Goal: Information Seeking & Learning: Learn about a topic

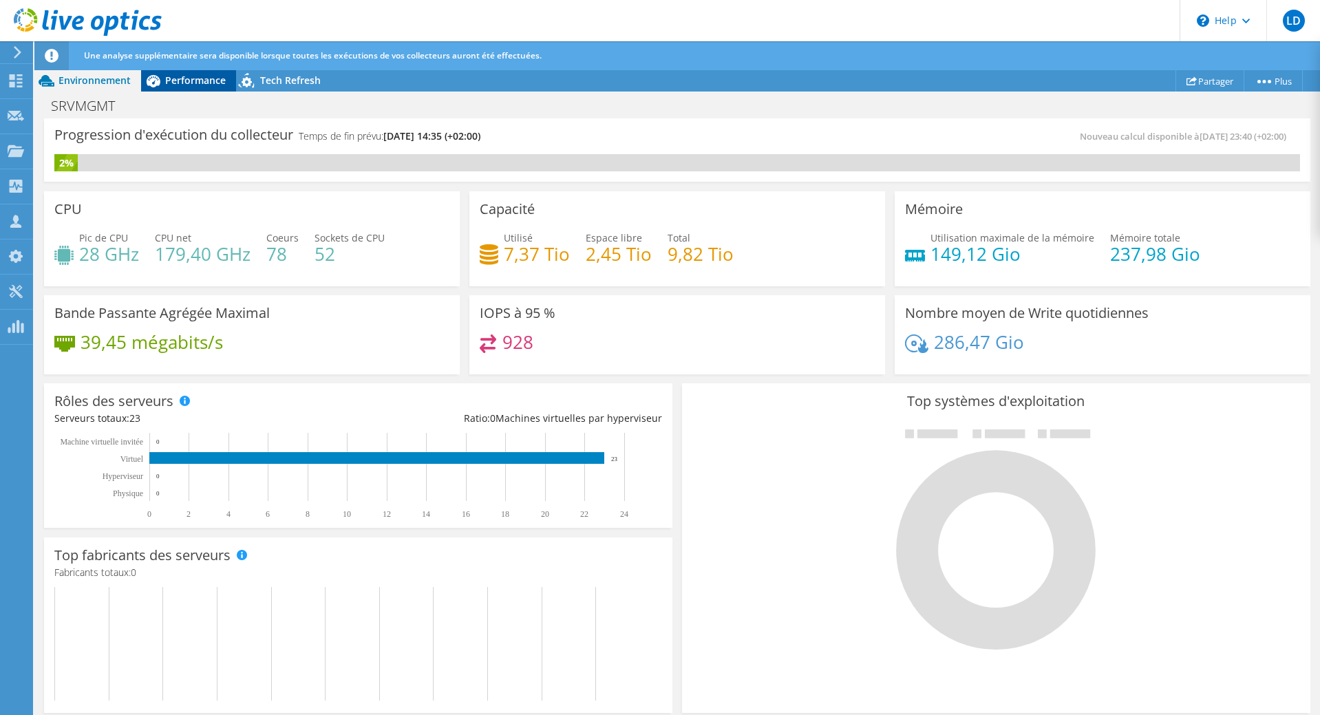
click at [196, 72] on div "Performance" at bounding box center [188, 81] width 95 height 22
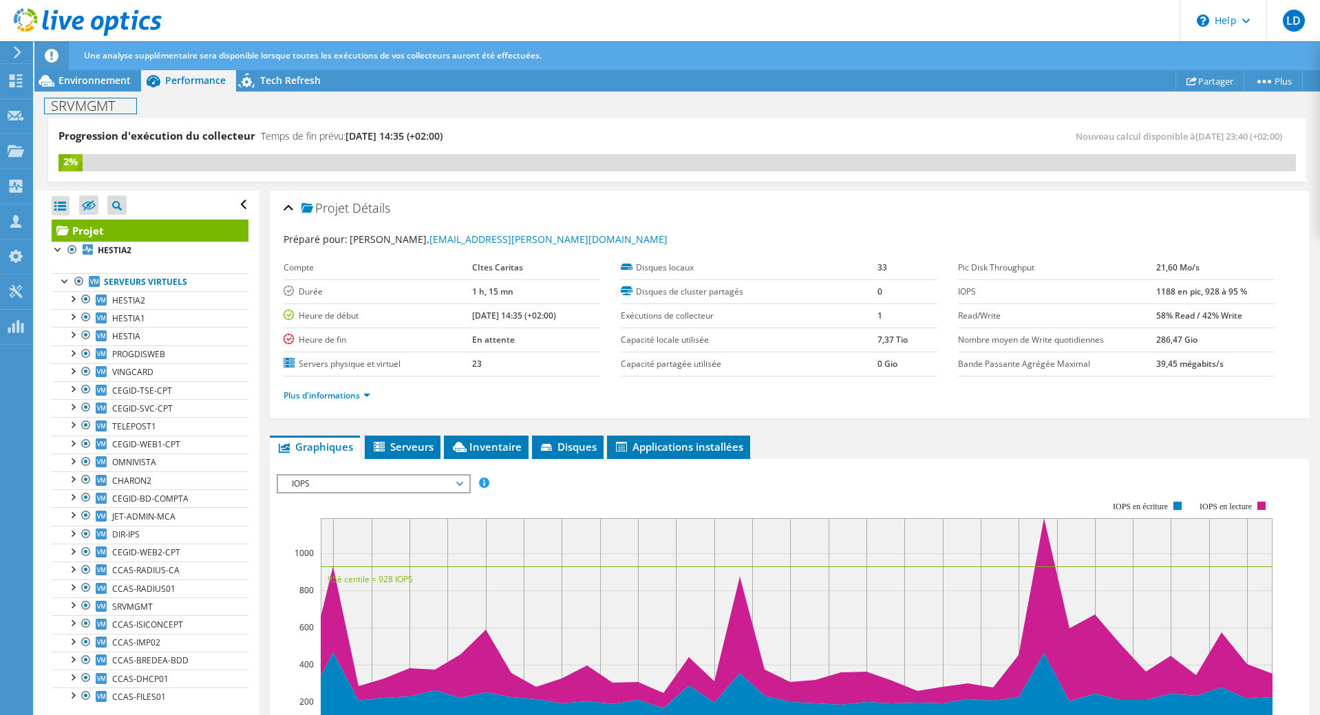
click at [101, 92] on div "SRVMGMT Imprimer" at bounding box center [677, 105] width 1286 height 27
click at [101, 83] on span "Environnement" at bounding box center [94, 80] width 72 height 13
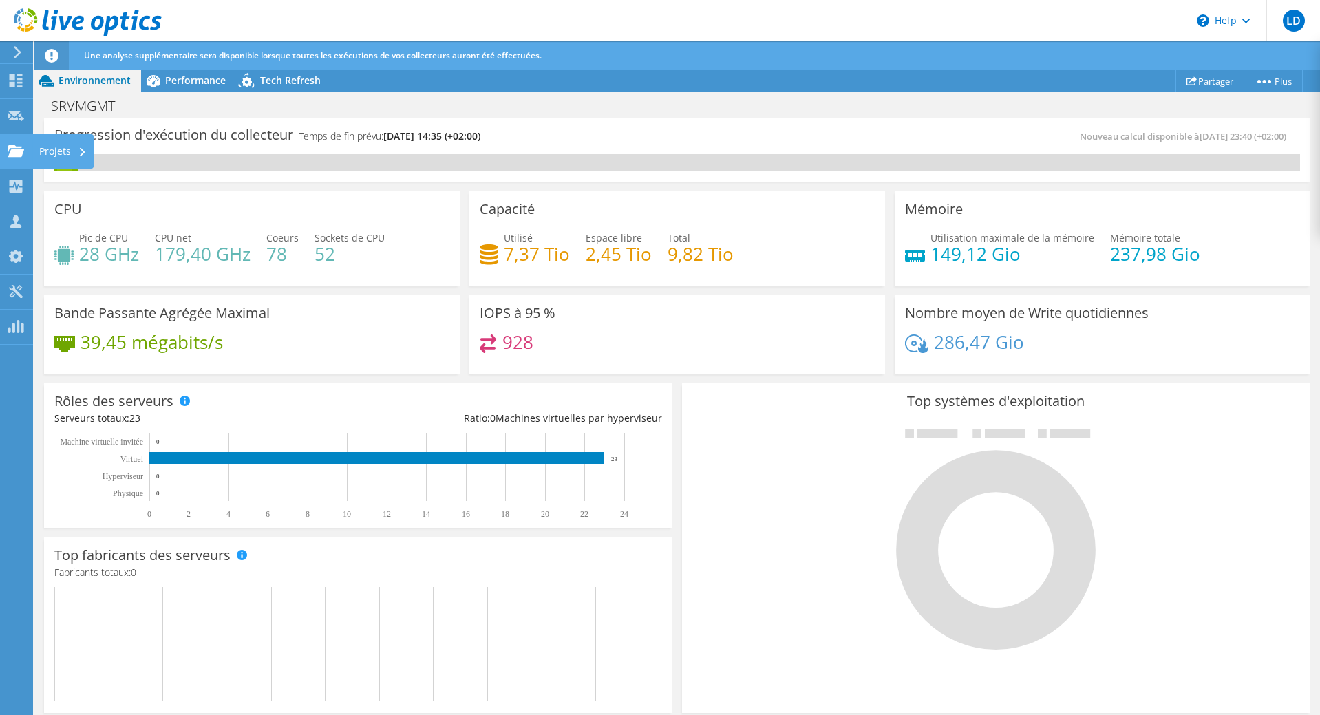
click at [13, 156] on use at bounding box center [16, 151] width 17 height 12
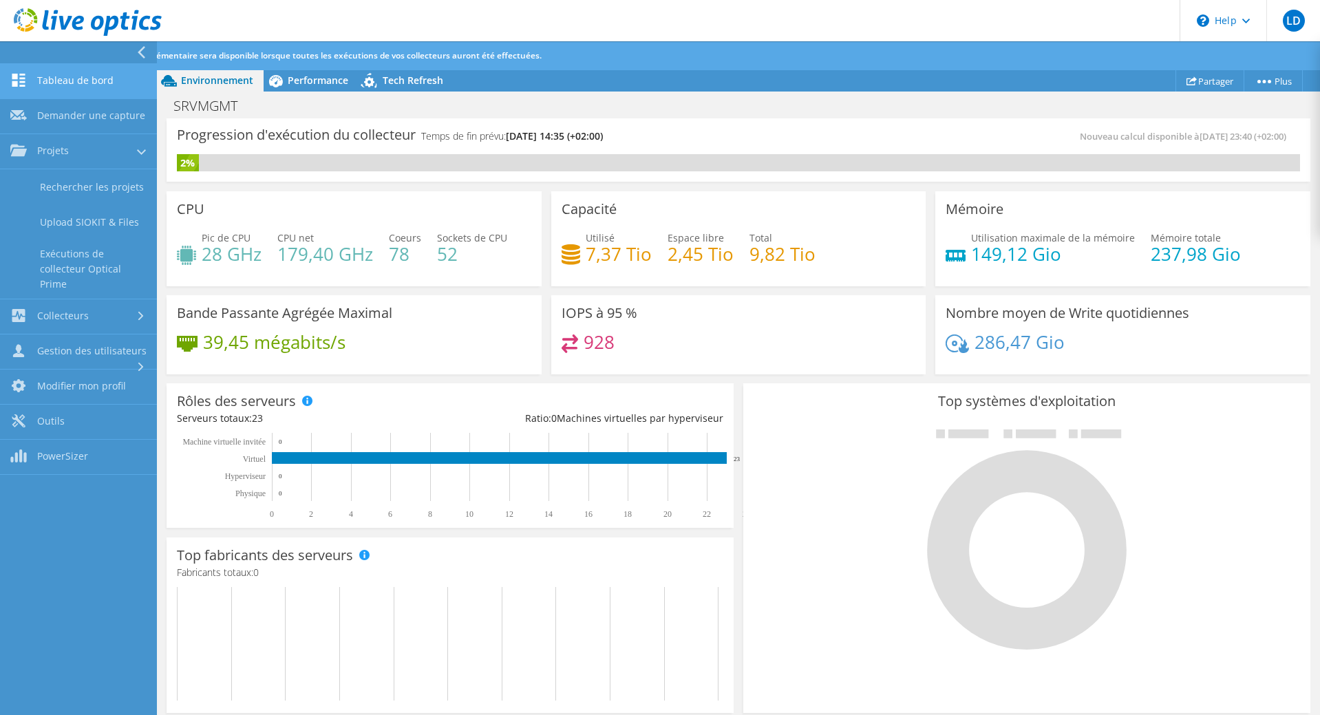
click at [80, 78] on link "Tableau de bord" at bounding box center [78, 81] width 157 height 35
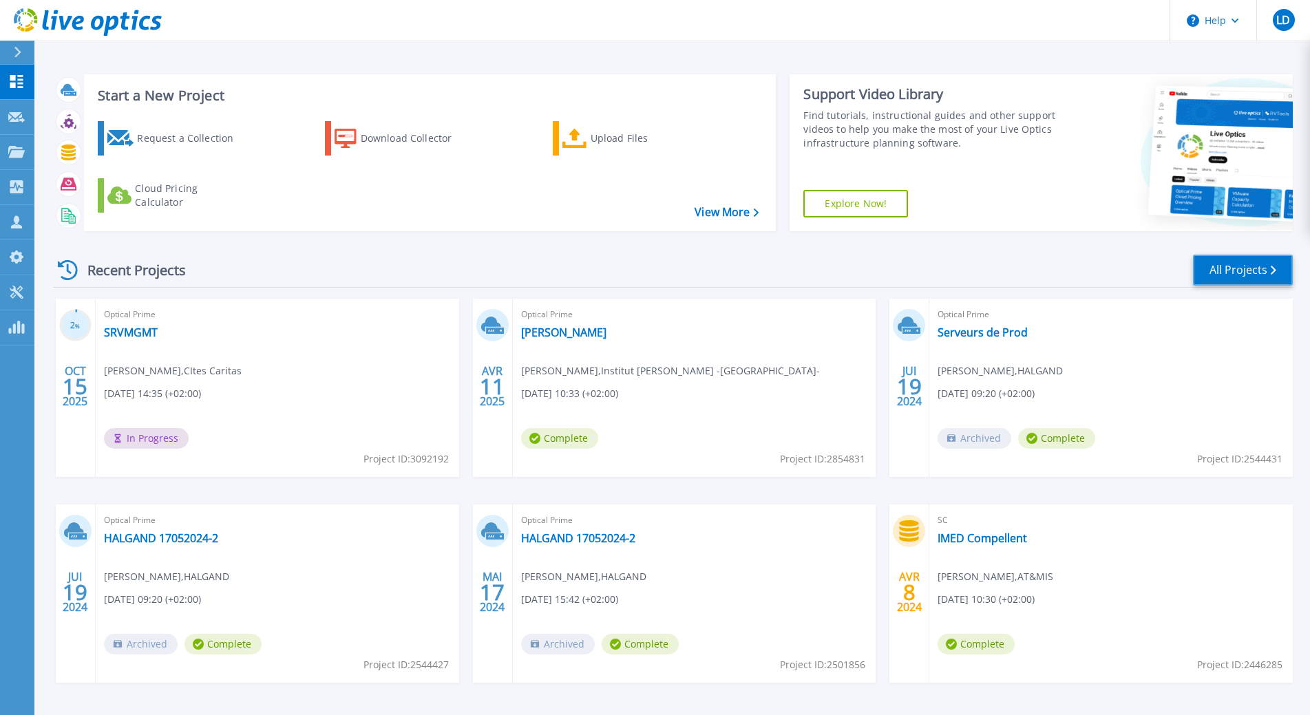
click at [1210, 279] on link "All Projects" at bounding box center [1243, 270] width 100 height 31
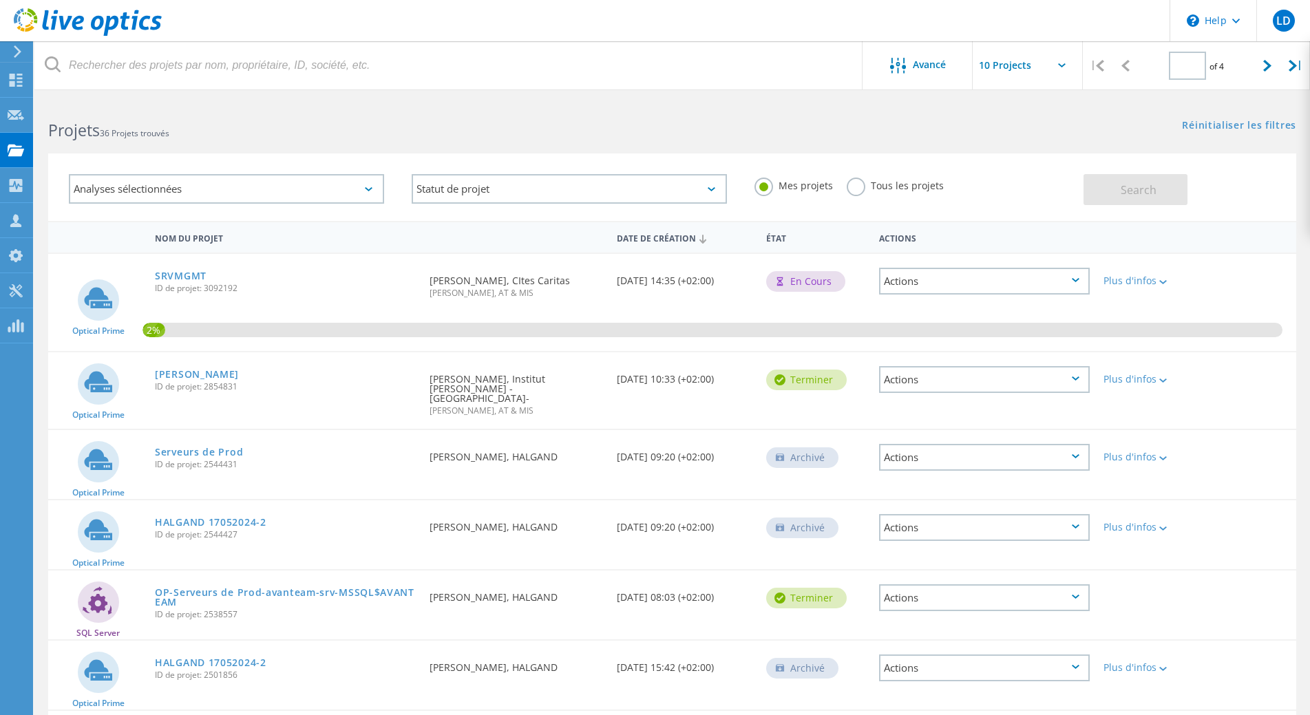
type input "1"
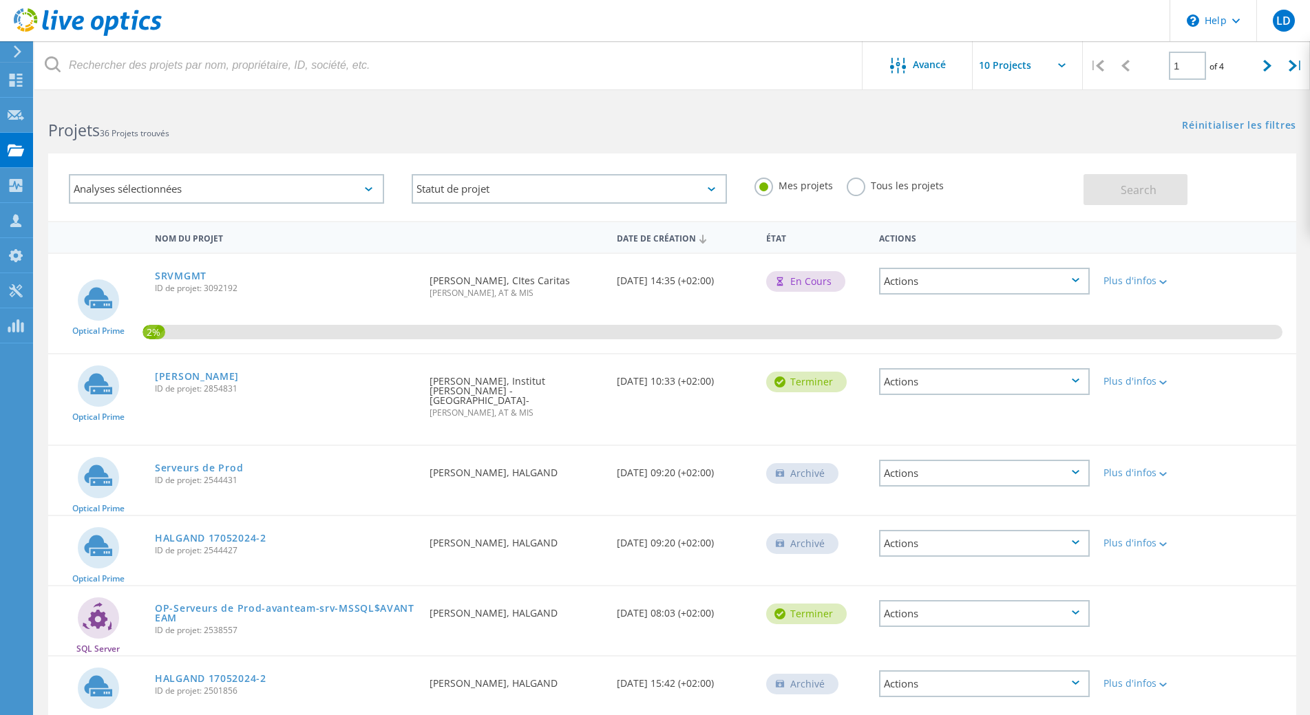
click at [1083, 381] on div "Actions" at bounding box center [984, 381] width 211 height 27
click at [1223, 385] on div "Optical Prime Sourdille ID de projet: 2854831 Demandé par Pierrick Texier, Inst…" at bounding box center [672, 399] width 1248 height 90
click at [1160, 380] on div at bounding box center [1161, 382] width 10 height 8
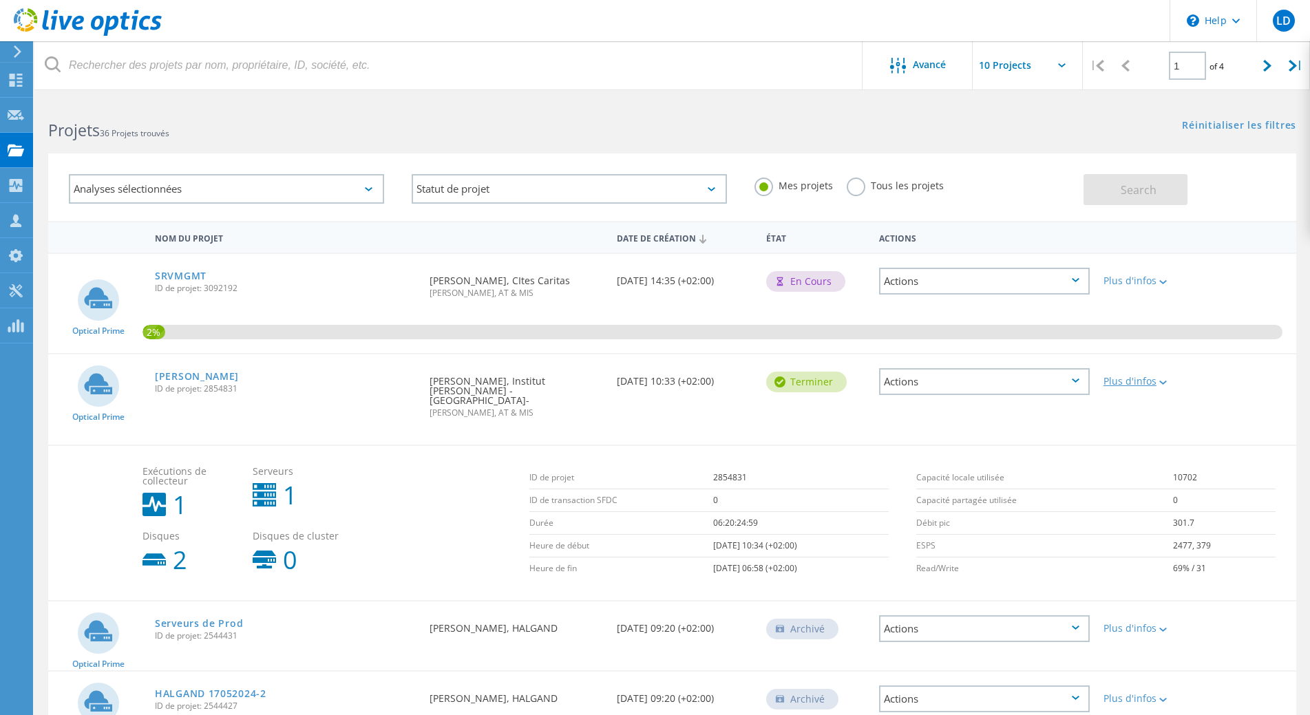
click at [1160, 380] on div at bounding box center [1161, 382] width 10 height 8
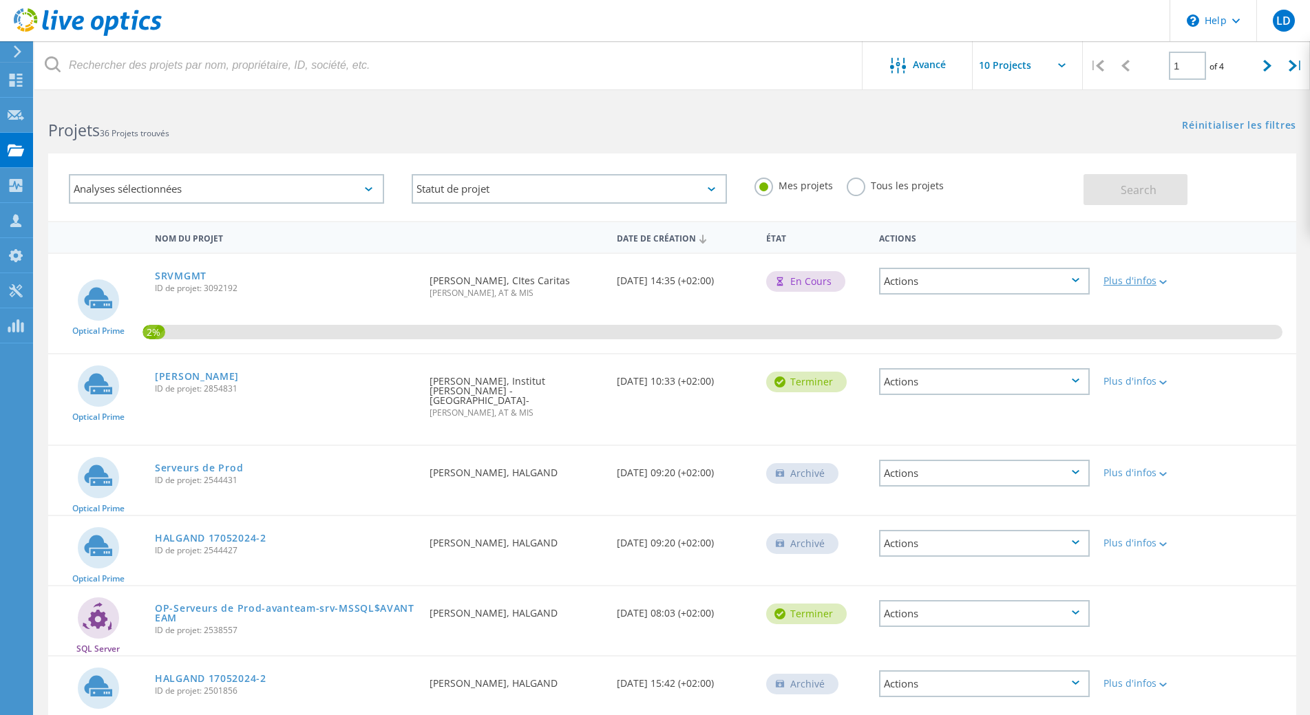
click at [1162, 280] on icon at bounding box center [1163, 282] width 8 height 4
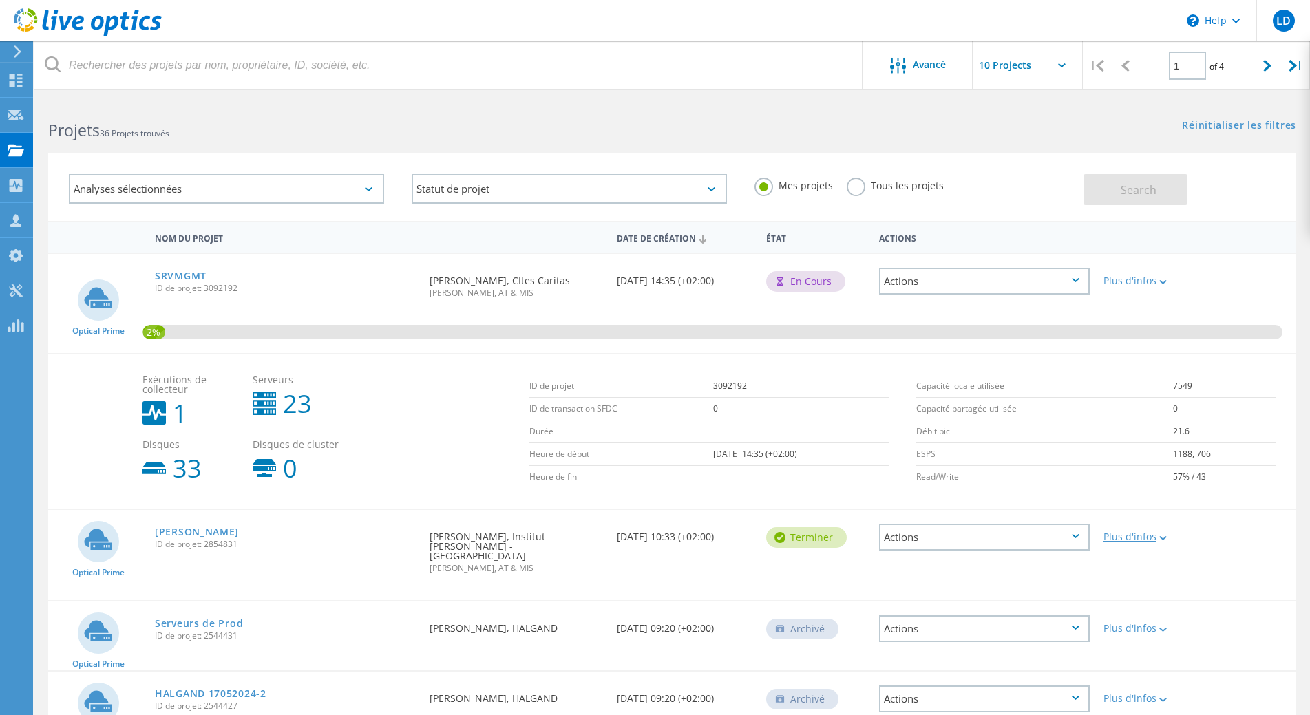
click at [1160, 535] on div at bounding box center [1161, 537] width 10 height 8
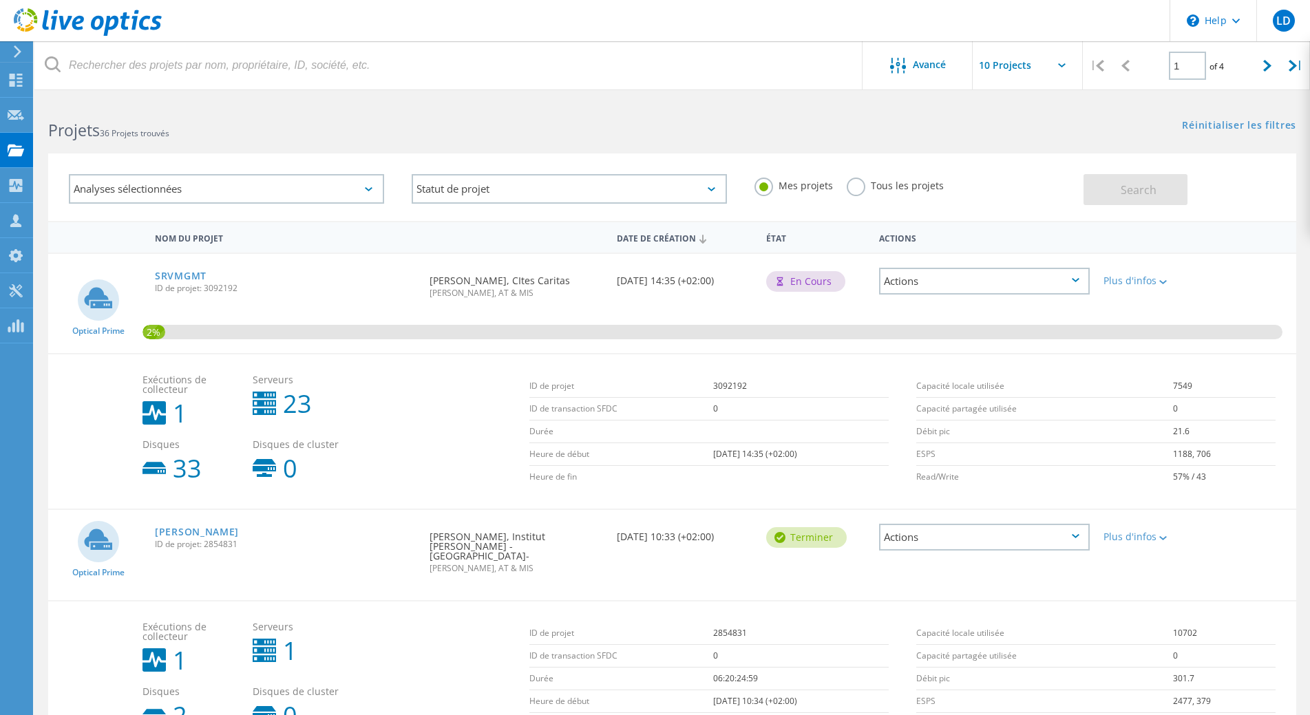
scroll to position [69, 0]
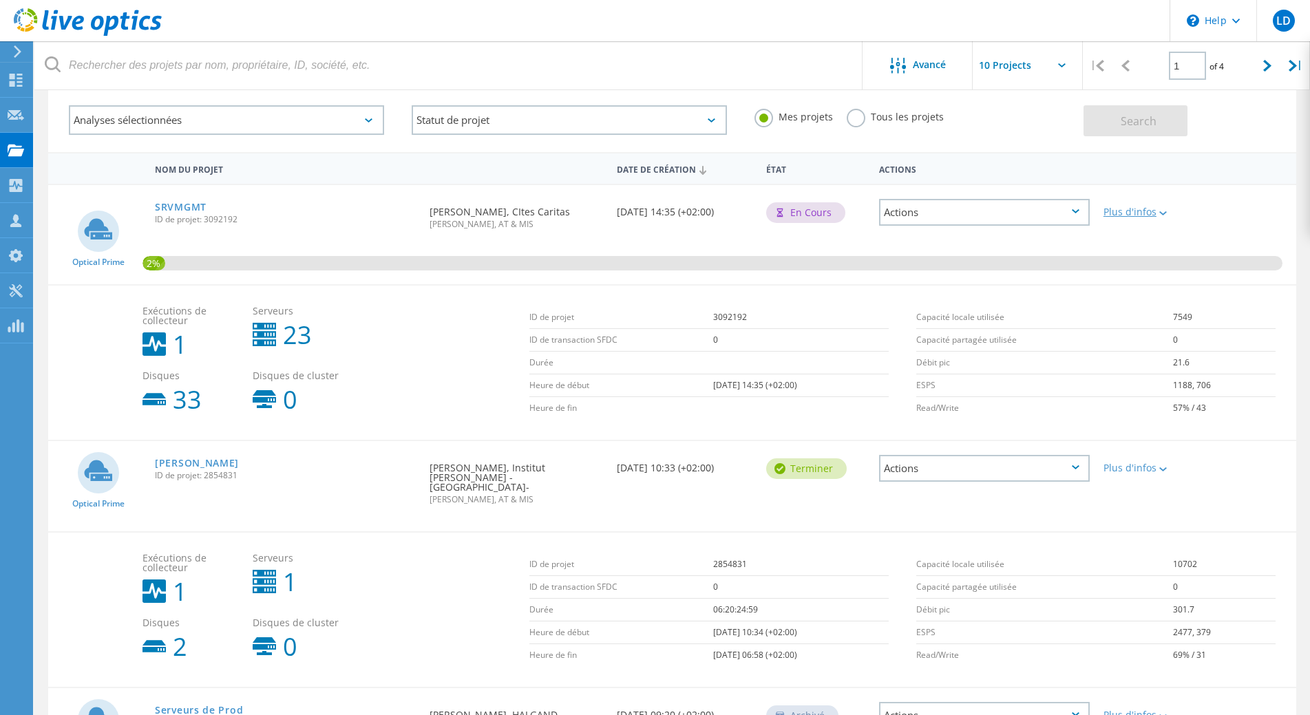
click at [1158, 211] on div at bounding box center [1161, 213] width 10 height 8
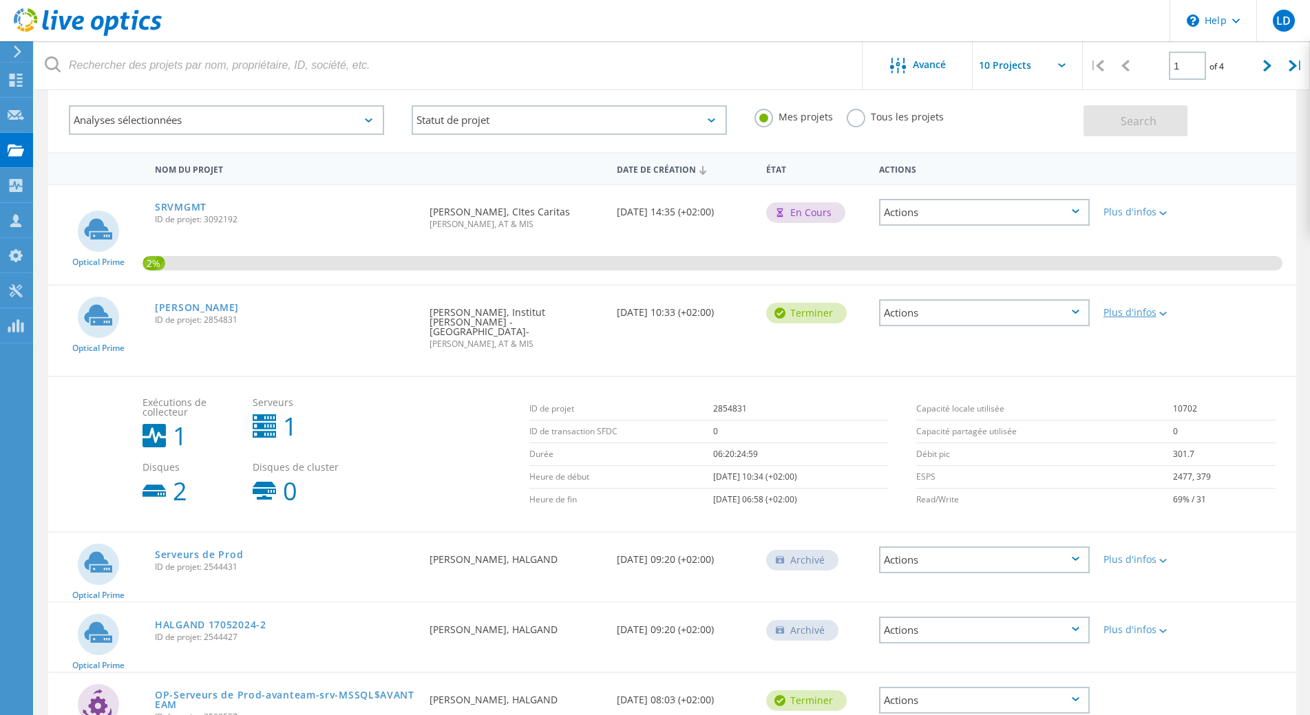
click at [1163, 311] on div at bounding box center [1161, 313] width 10 height 8
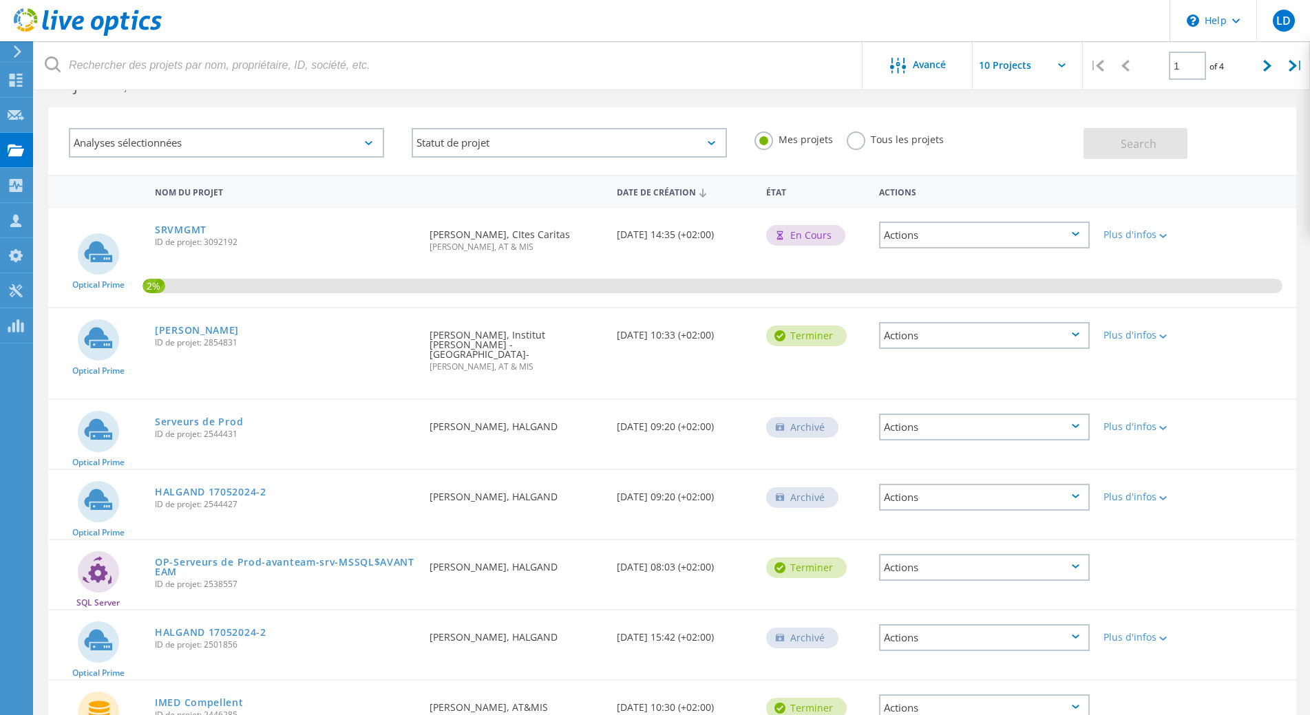
scroll to position [0, 0]
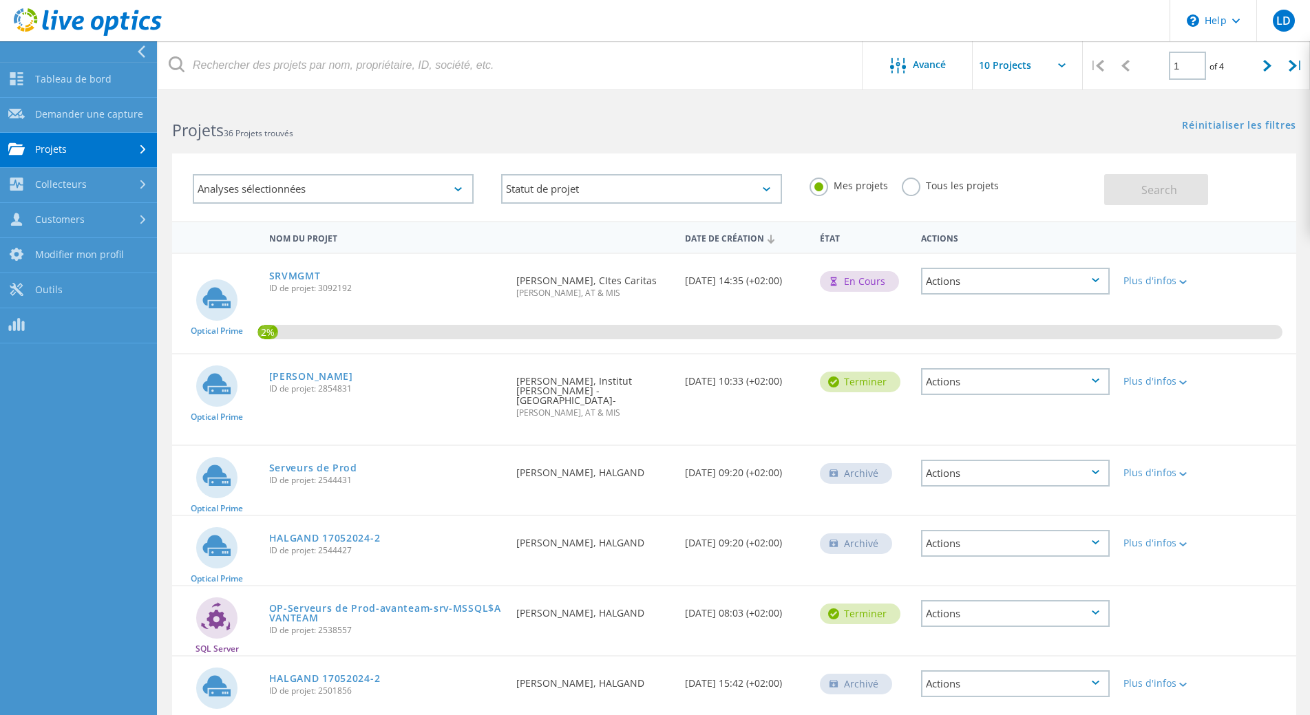
click at [138, 149] on div at bounding box center [144, 149] width 15 height 9
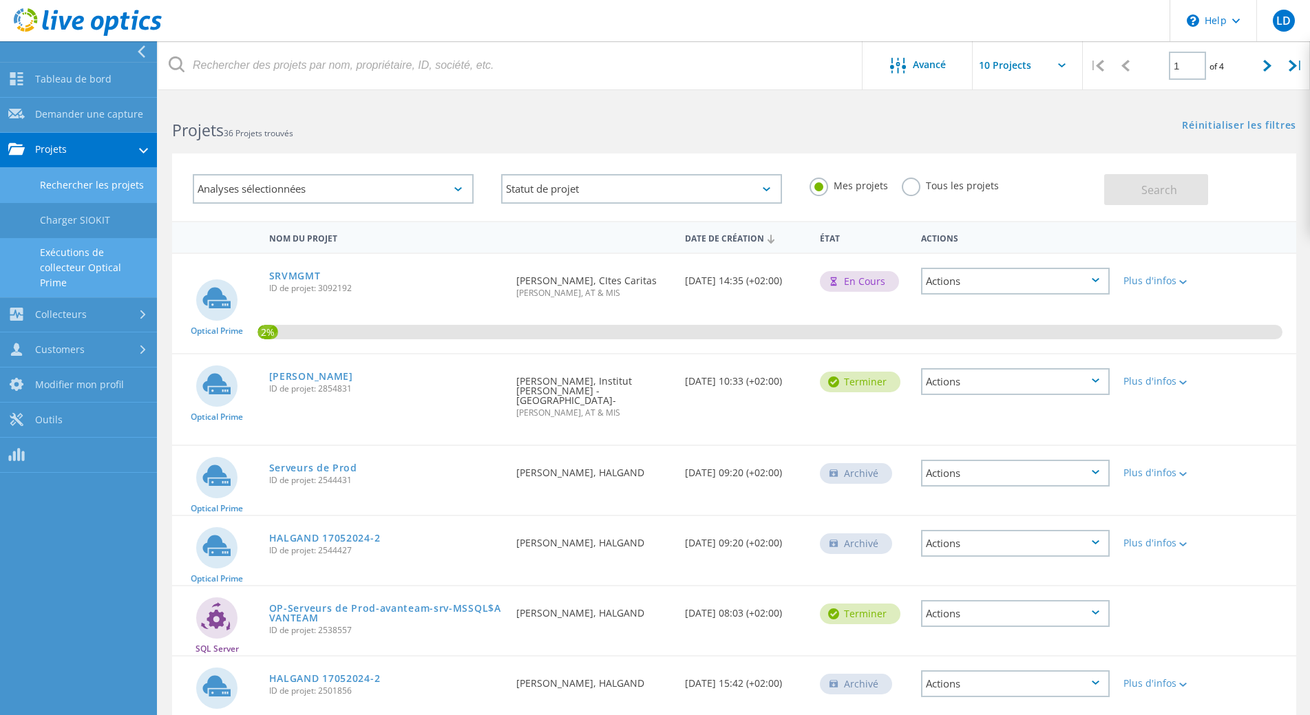
click at [92, 272] on link "Exécutions de collecteur Optical Prime" at bounding box center [78, 267] width 157 height 59
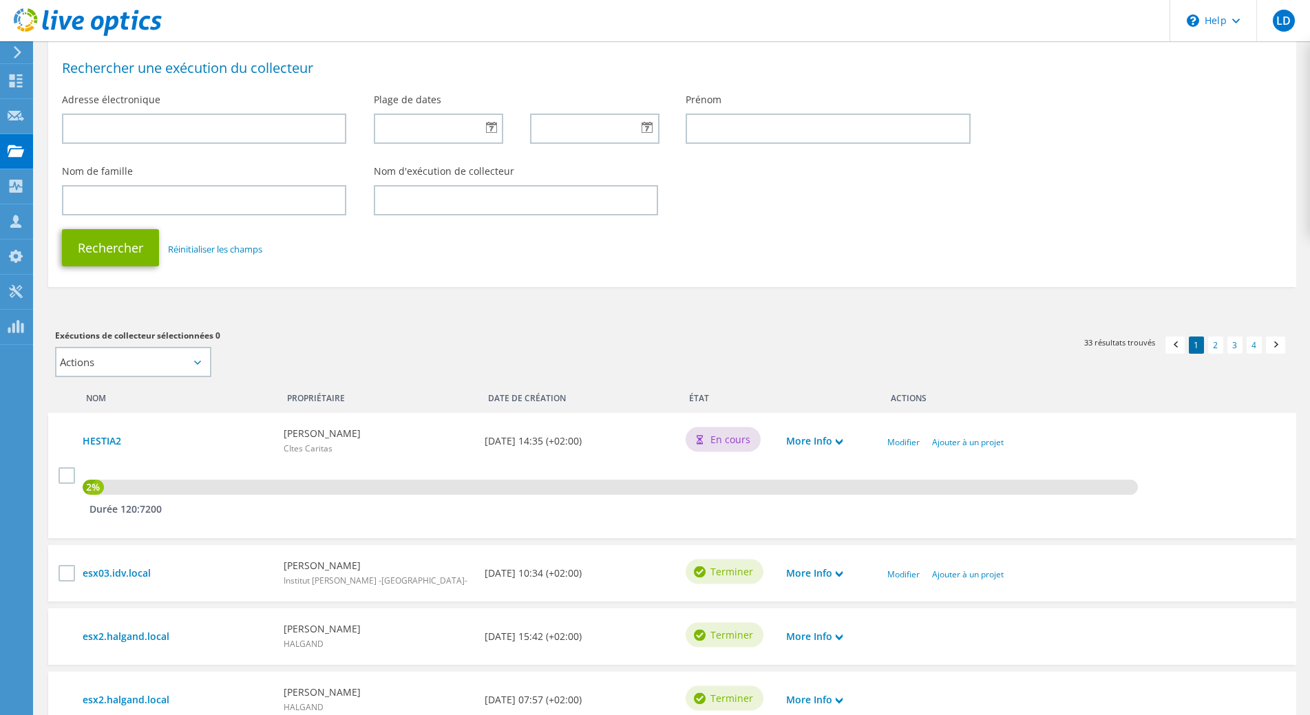
scroll to position [69, 0]
click at [211, 365] on select "Actions Ajouter à un nouveau projet" at bounding box center [133, 363] width 156 height 30
click at [206, 365] on select "Actions Ajouter à un nouveau projet" at bounding box center [133, 363] width 156 height 30
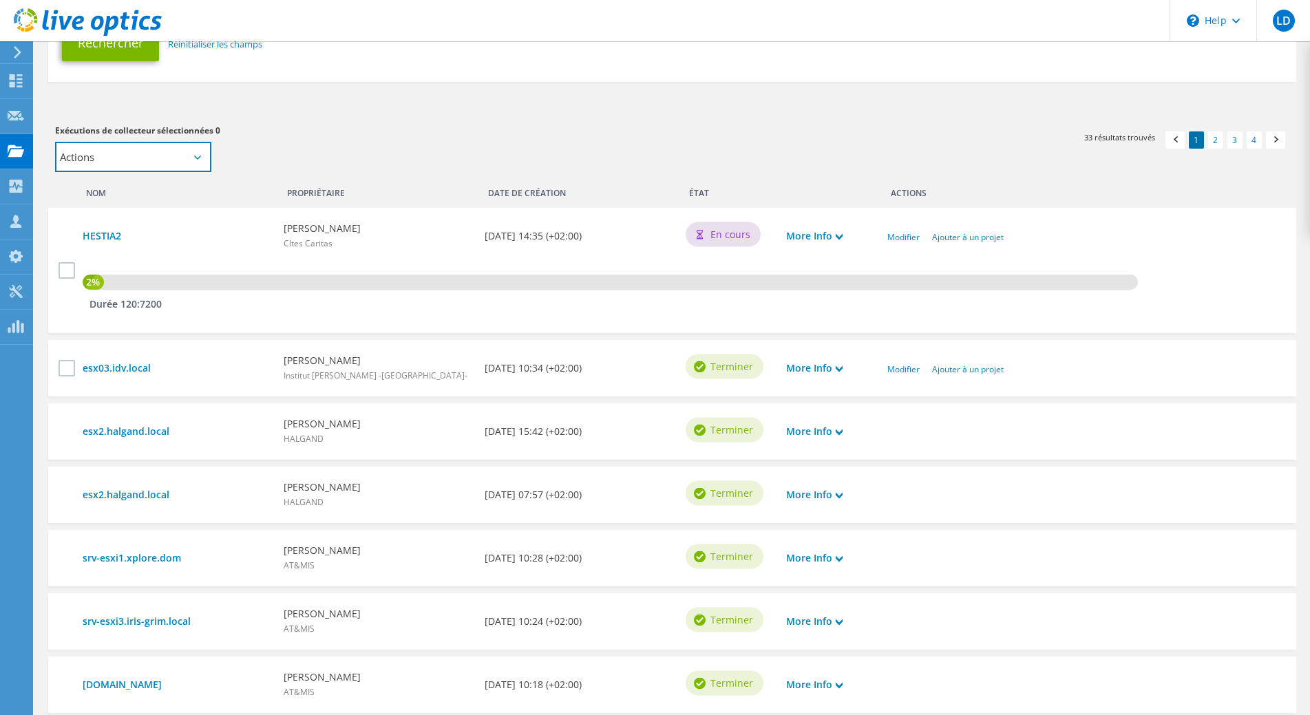
scroll to position [275, 0]
click at [71, 368] on label at bounding box center [68, 367] width 20 height 17
click at [0, 0] on input "checkbox" at bounding box center [0, 0] width 0 height 0
click at [202, 161] on select "Actions Ajouter à un nouveau projet" at bounding box center [133, 156] width 156 height 30
click at [966, 371] on link "Ajouter à un projet" at bounding box center [968, 369] width 72 height 12
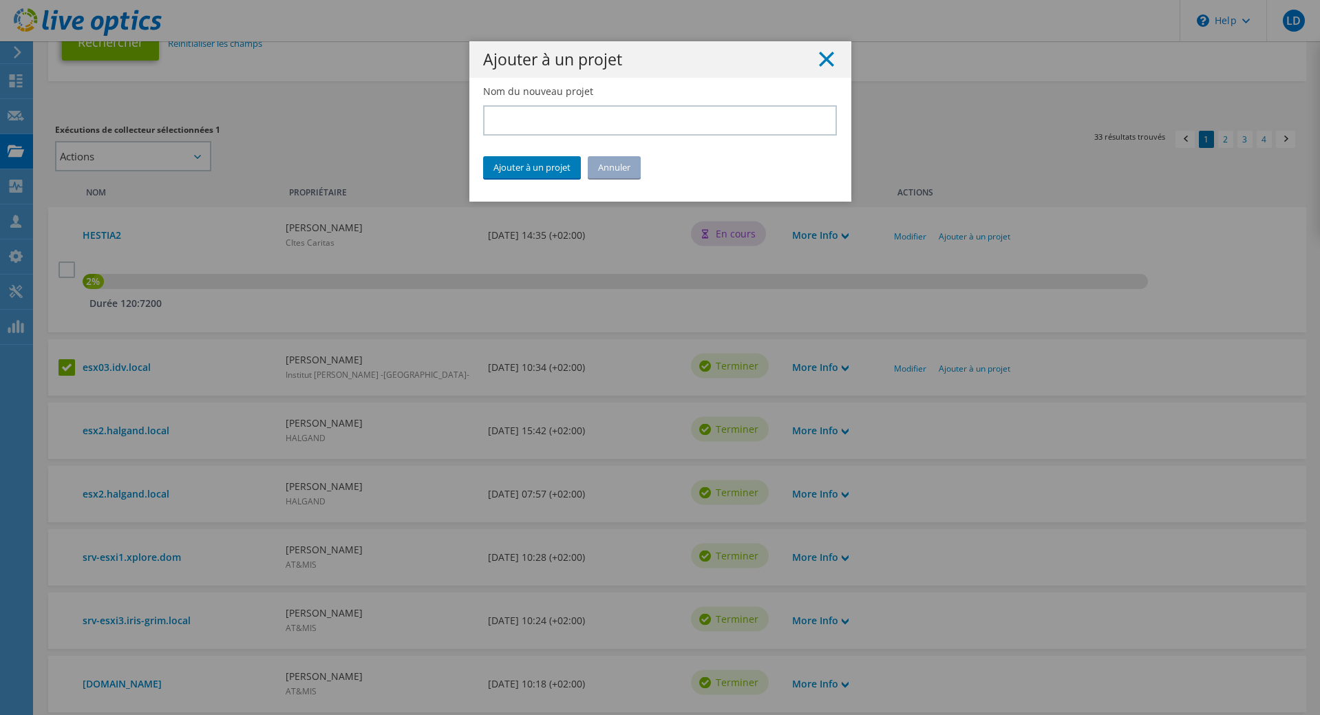
click at [824, 60] on icon at bounding box center [826, 59] width 15 height 15
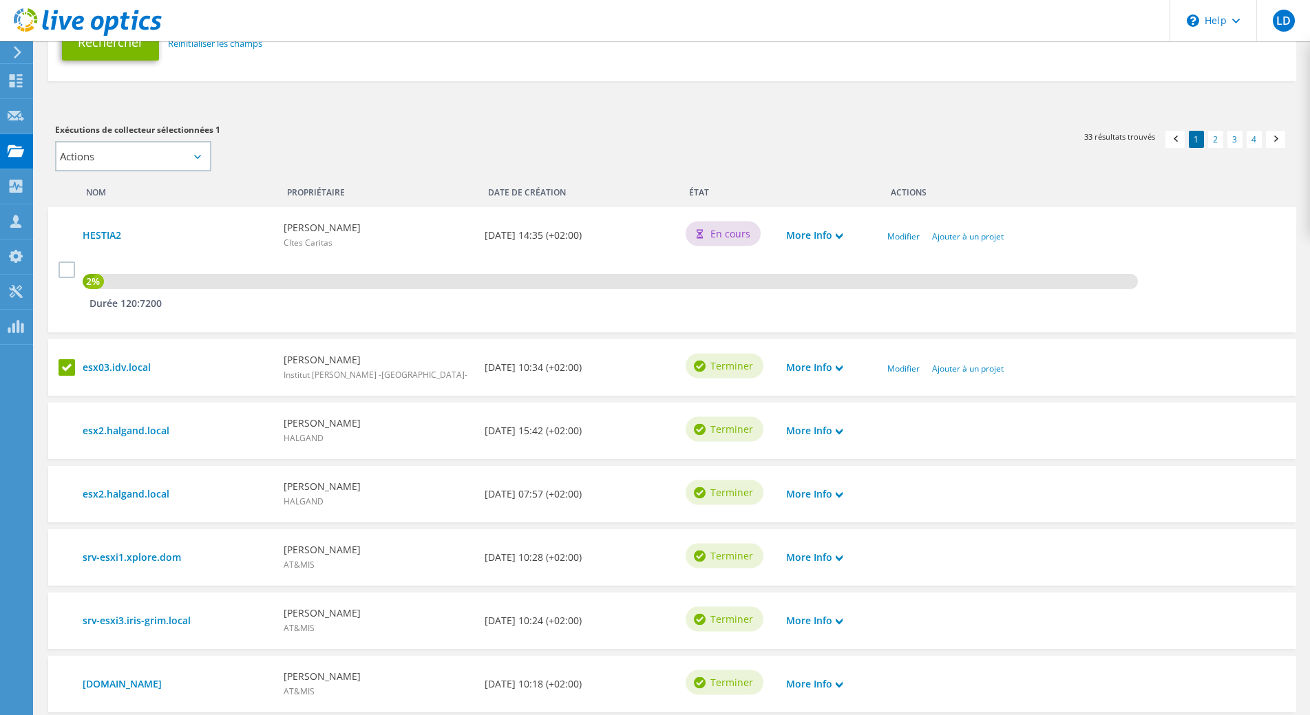
click at [63, 368] on label at bounding box center [68, 367] width 20 height 17
click at [0, 0] on input "checkbox" at bounding box center [0, 0] width 0 height 0
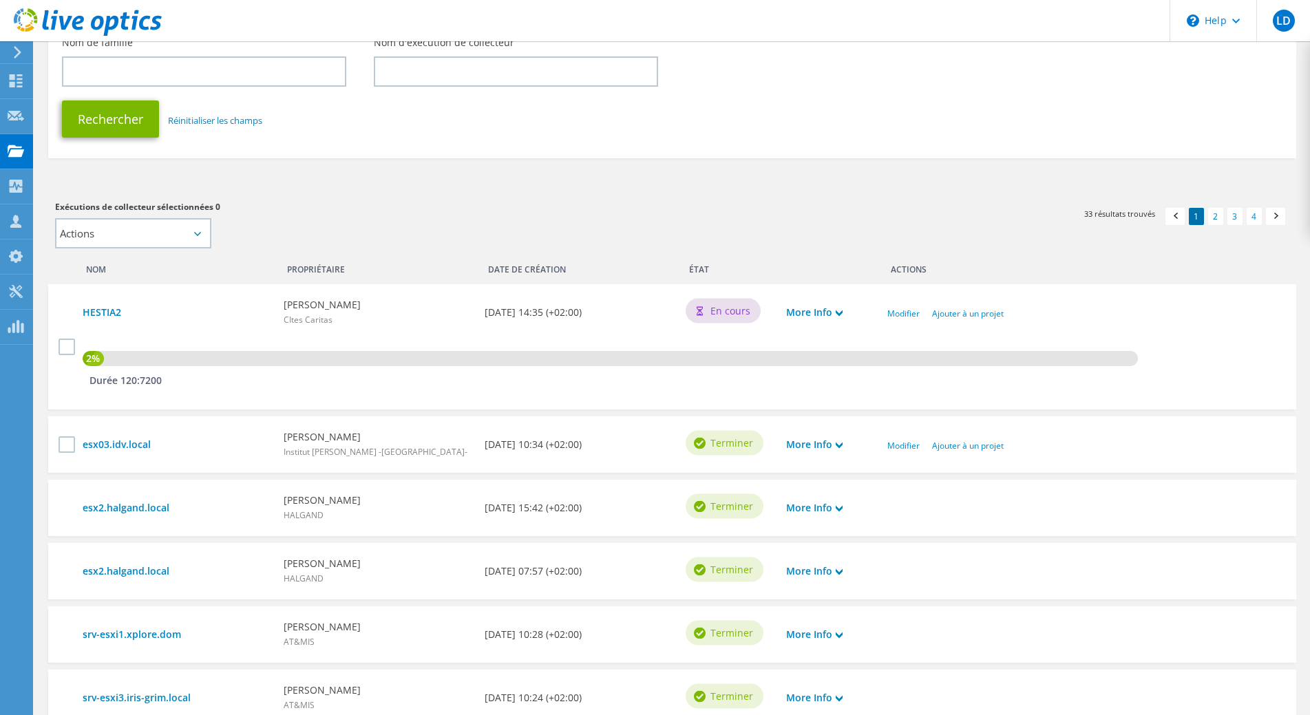
scroll to position [138, 0]
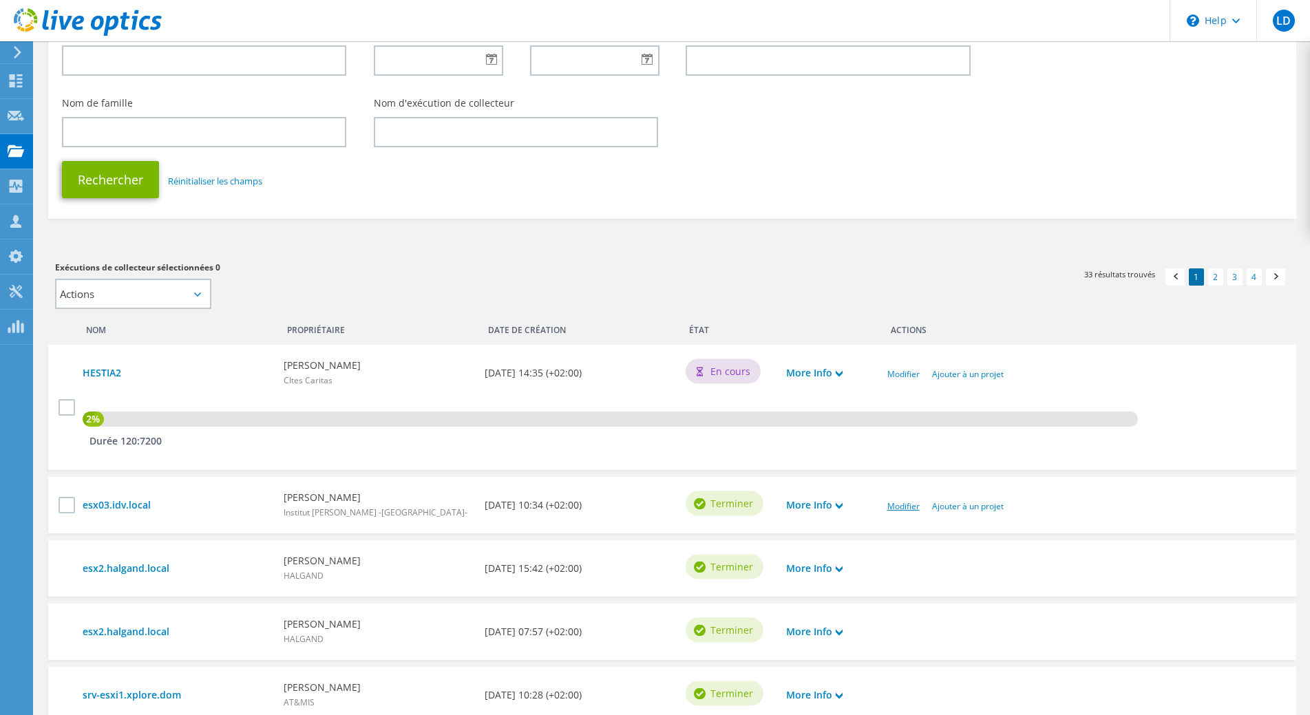
click at [902, 510] on link "Modifier" at bounding box center [903, 506] width 32 height 12
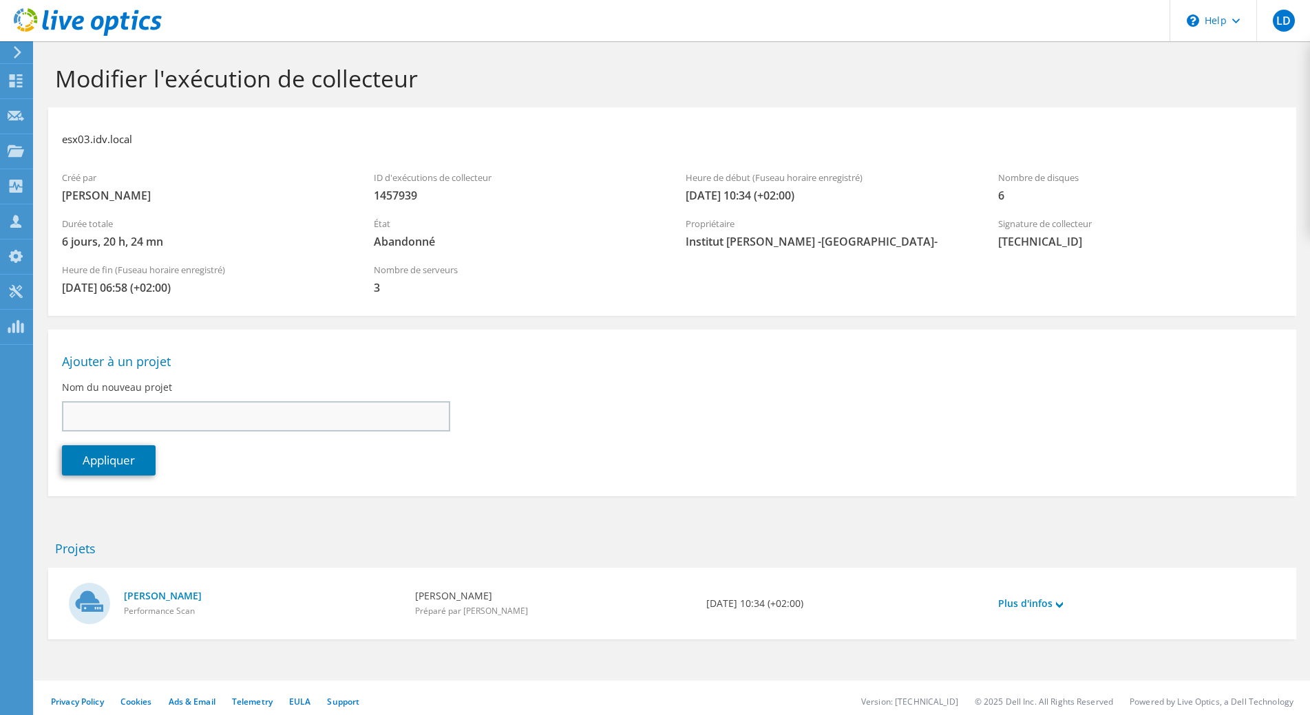
scroll to position [7, 0]
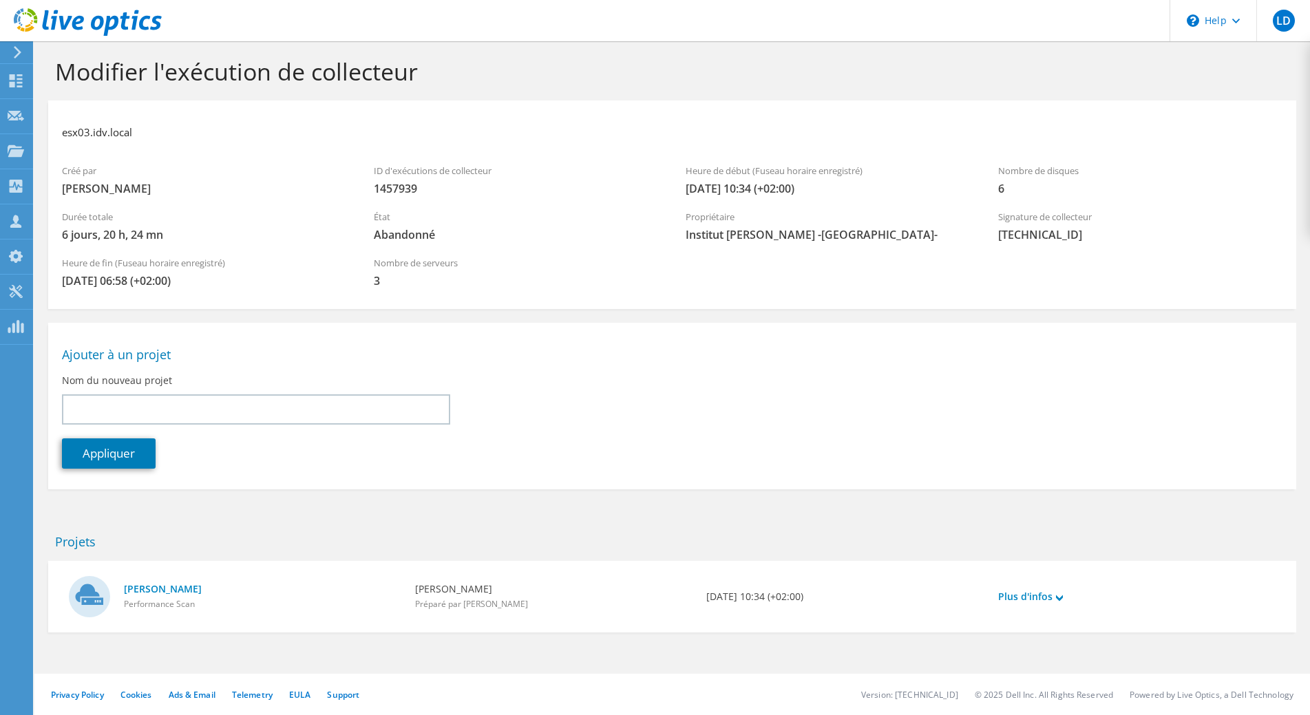
click at [17, 52] on icon at bounding box center [17, 52] width 10 height 12
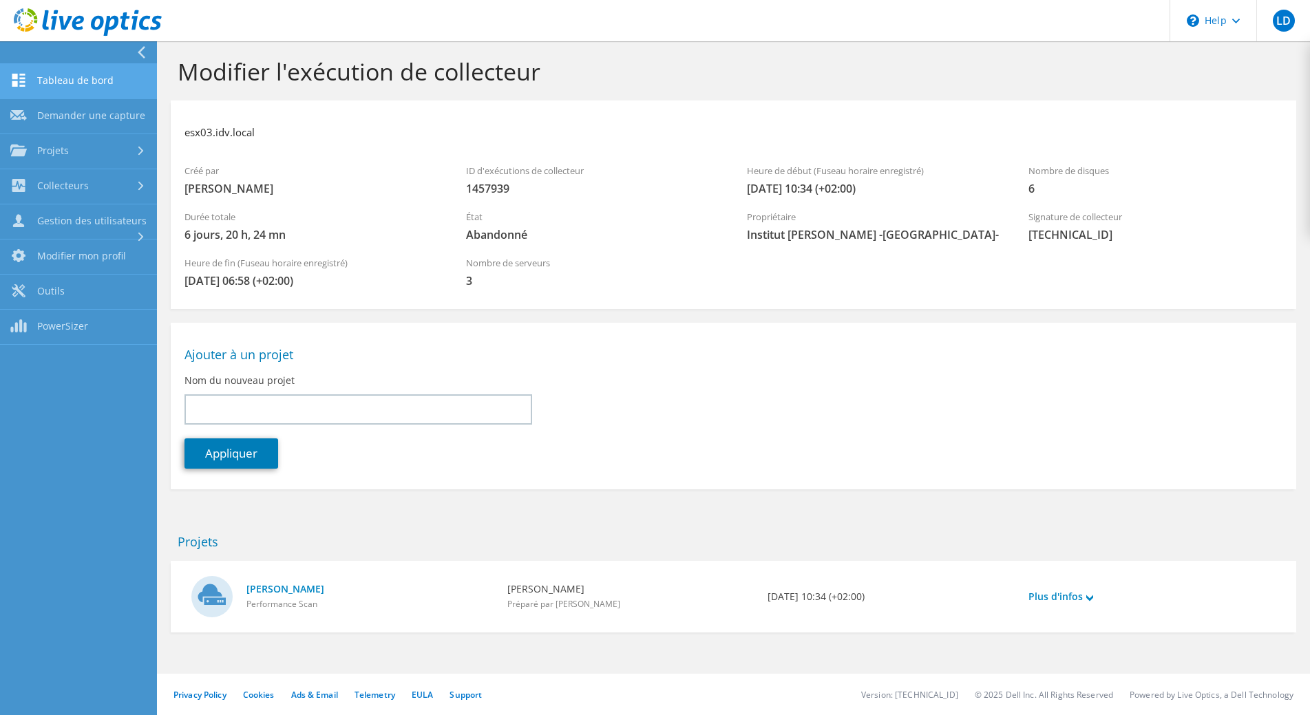
click at [86, 83] on link "Tableau de bord" at bounding box center [78, 81] width 157 height 35
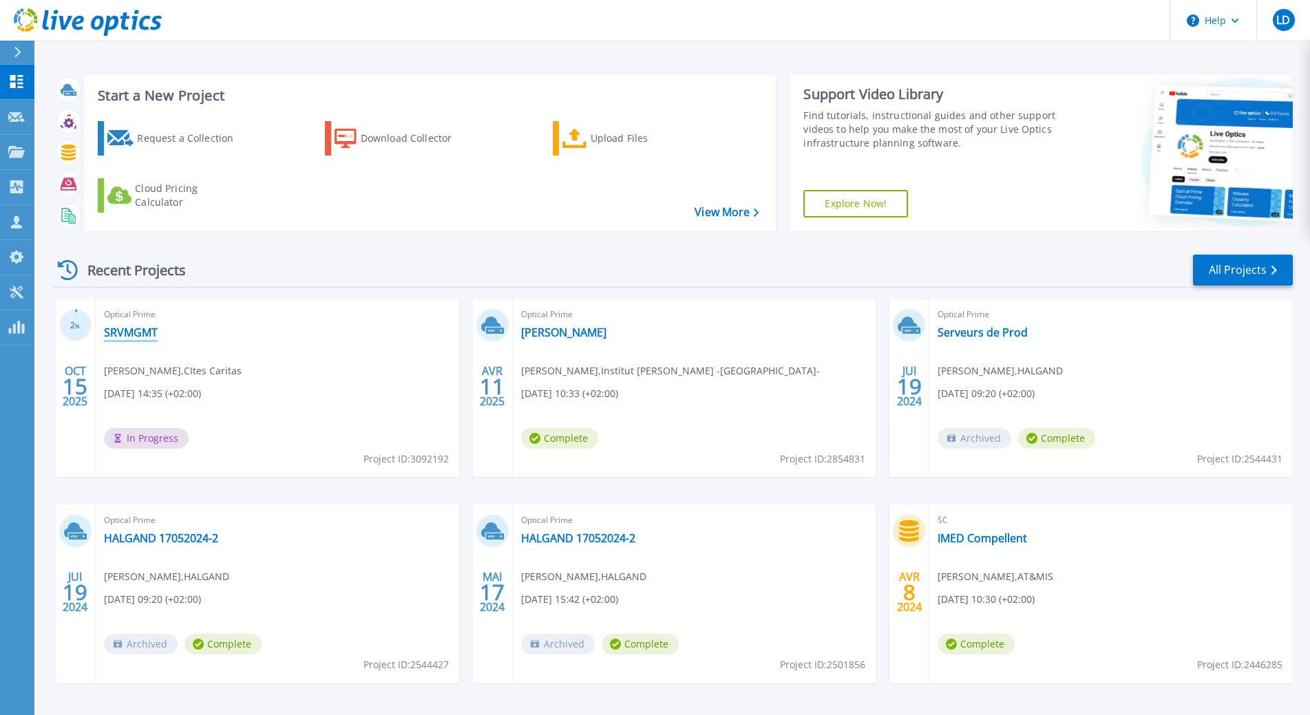
click at [138, 335] on link "SRVMGMT" at bounding box center [131, 333] width 54 height 14
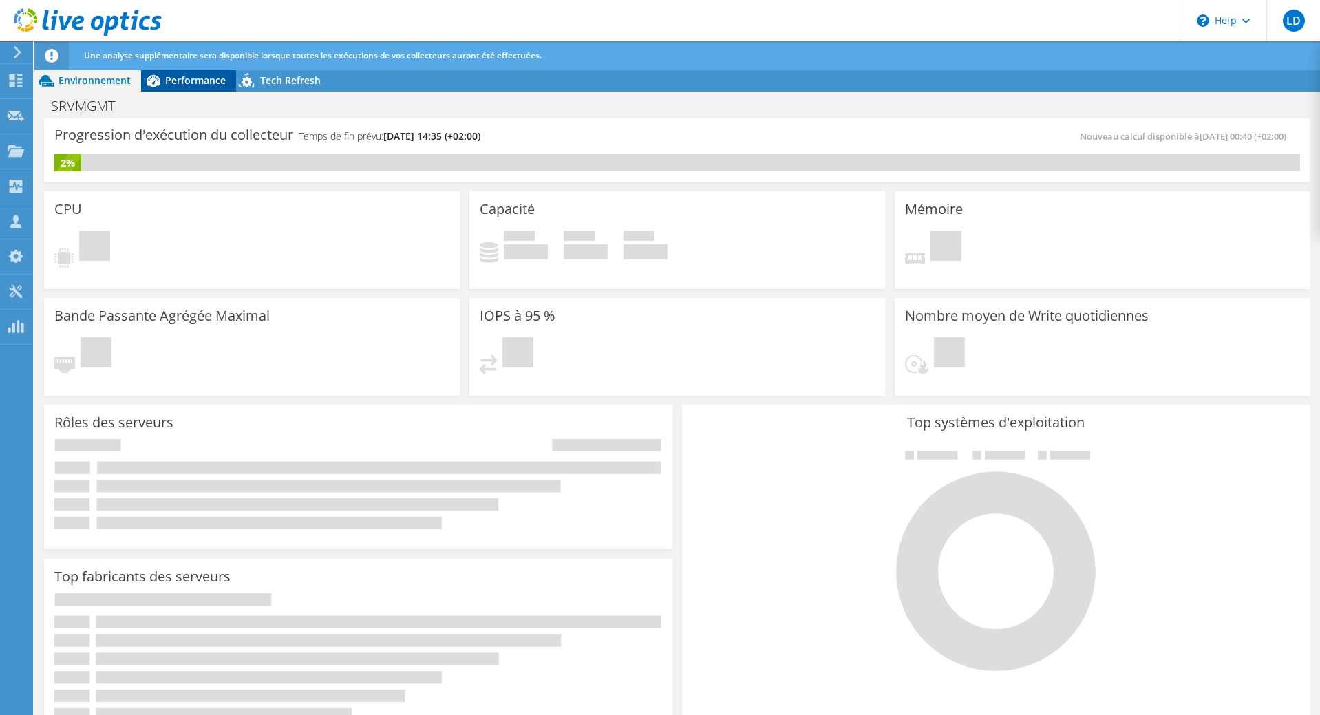
click at [191, 82] on span "Performance" at bounding box center [195, 80] width 61 height 13
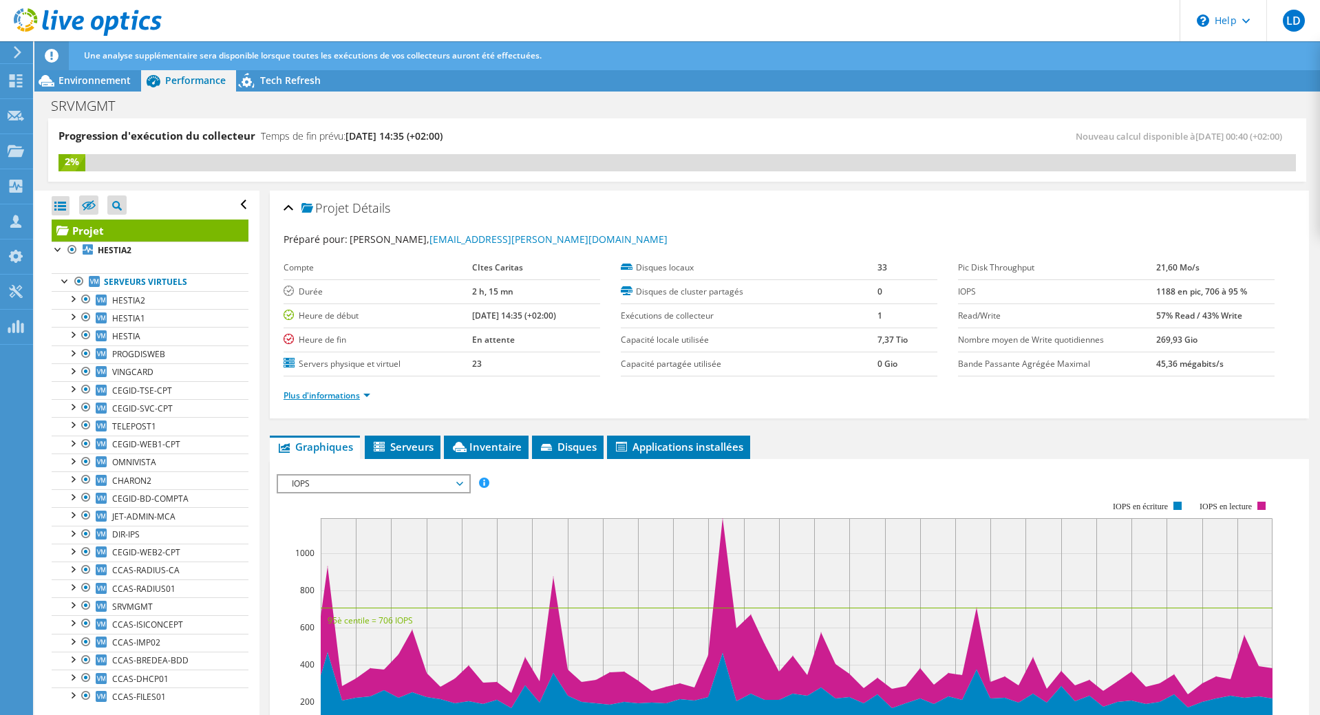
click at [363, 391] on link "Plus d'informations" at bounding box center [327, 396] width 87 height 12
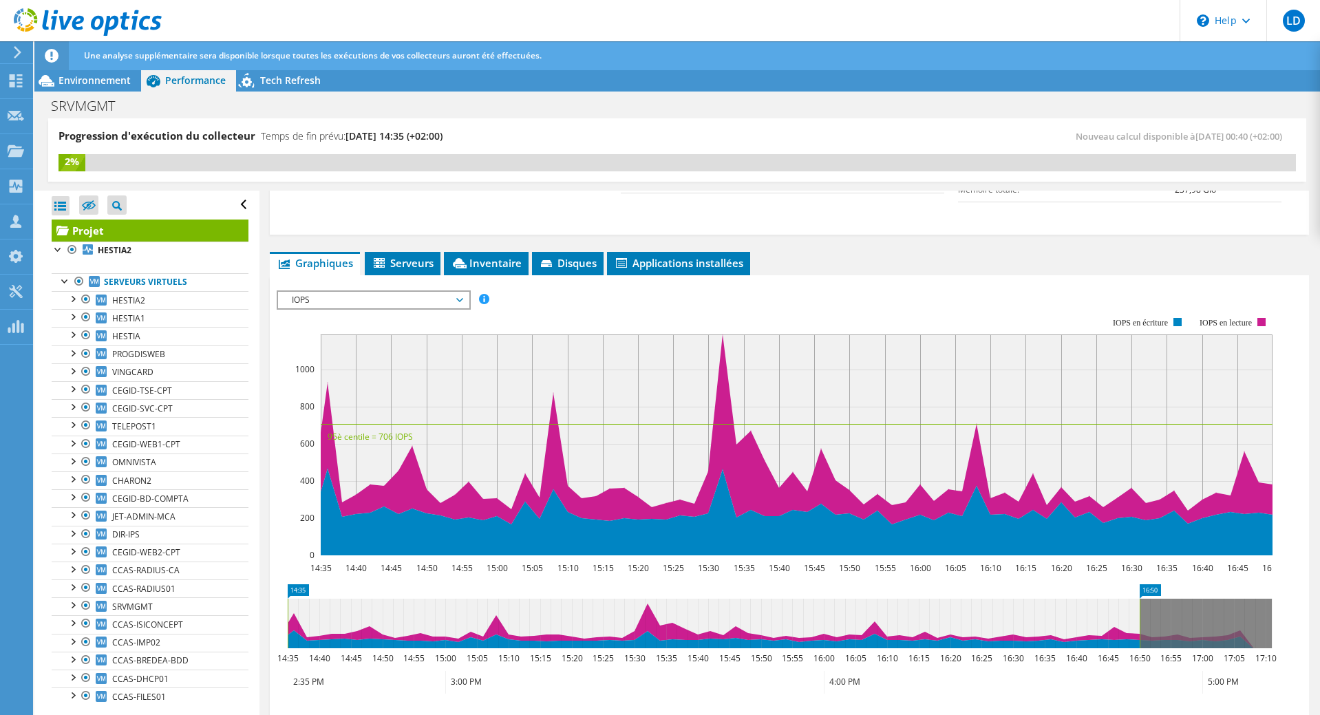
scroll to position [256, 0]
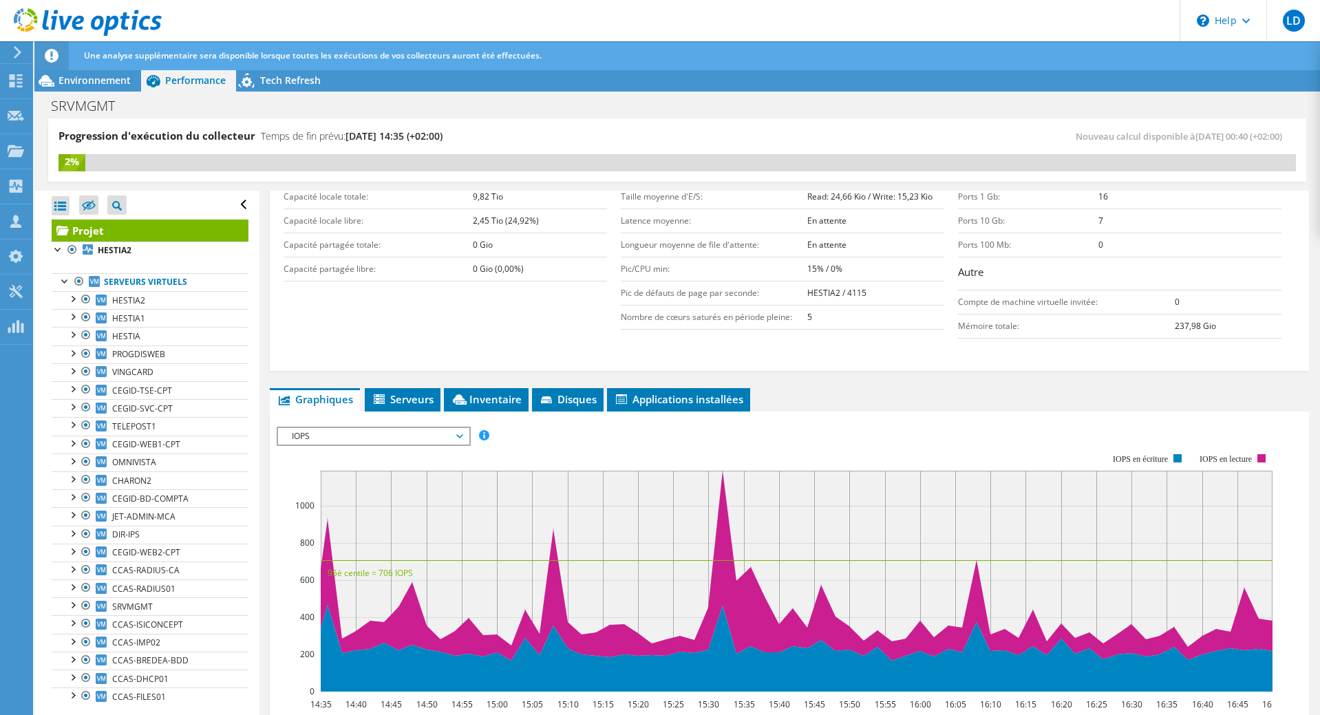
click at [464, 434] on span "IOPS" at bounding box center [373, 436] width 191 height 17
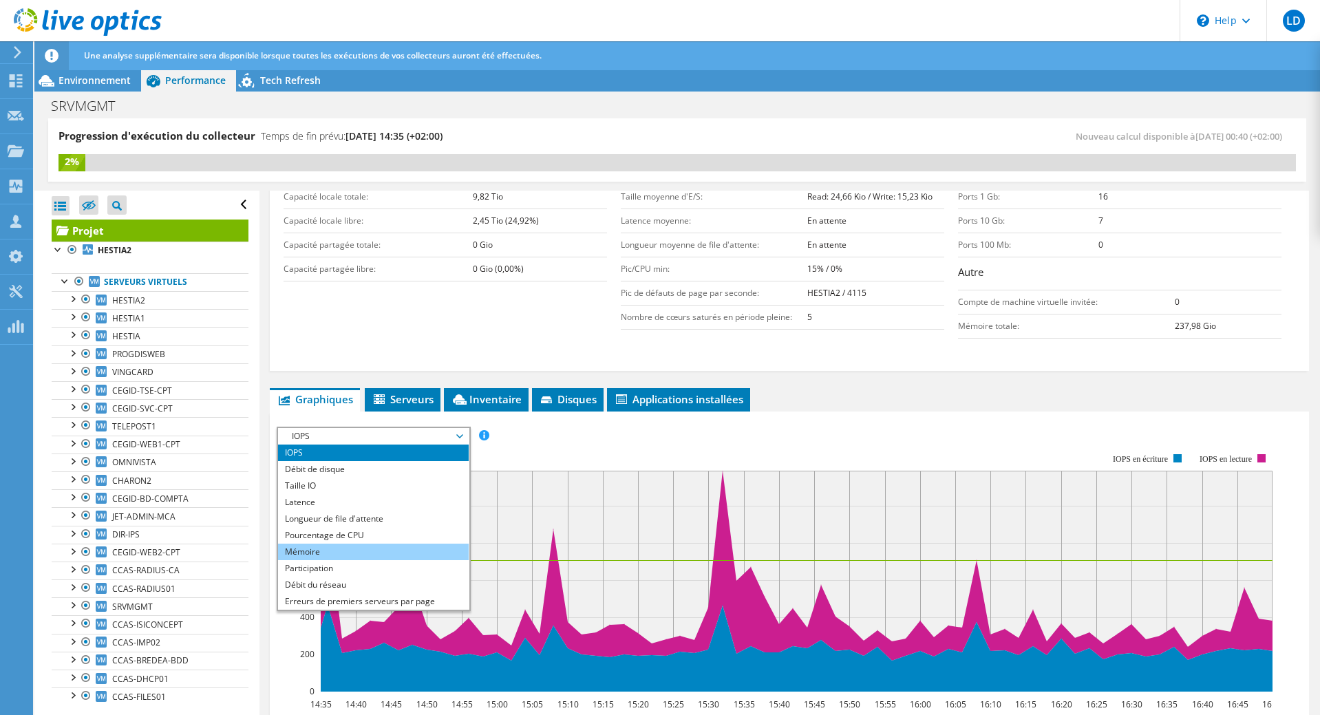
scroll to position [50, 0]
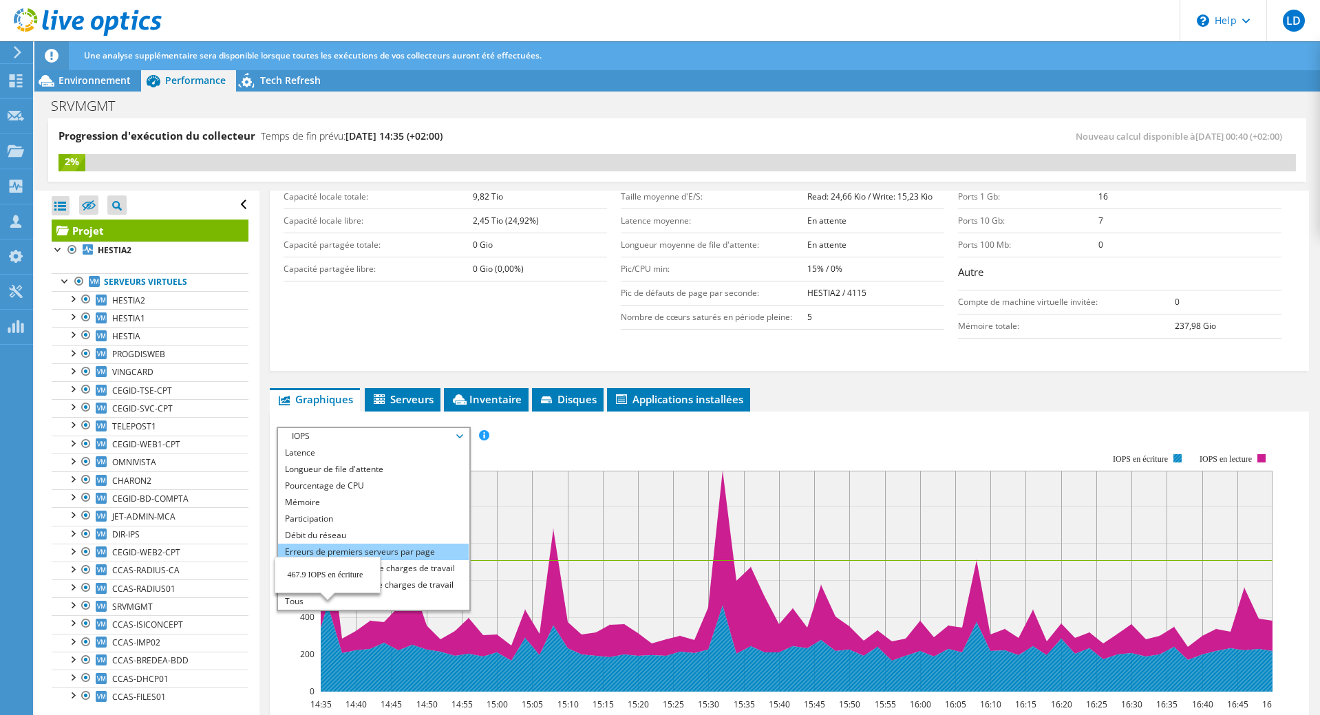
click at [426, 551] on li "Erreurs de premiers serveurs par page" at bounding box center [373, 552] width 191 height 17
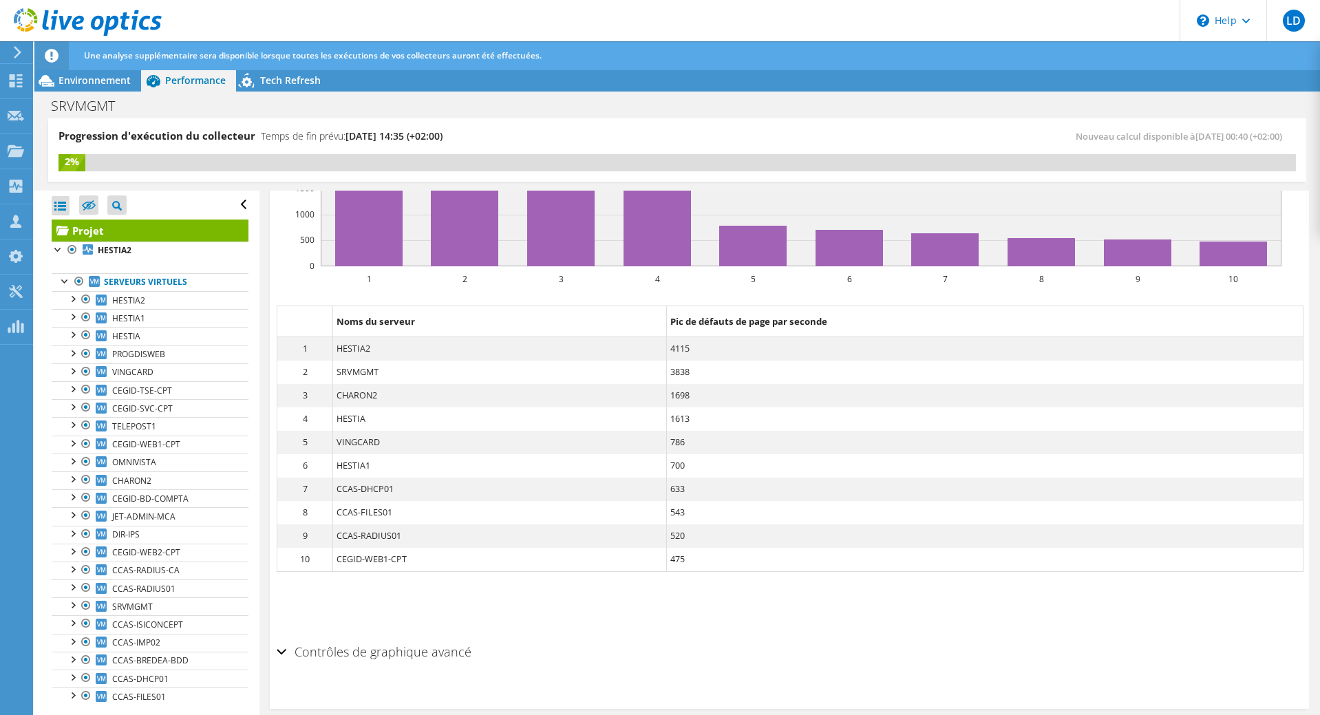
scroll to position [708, 0]
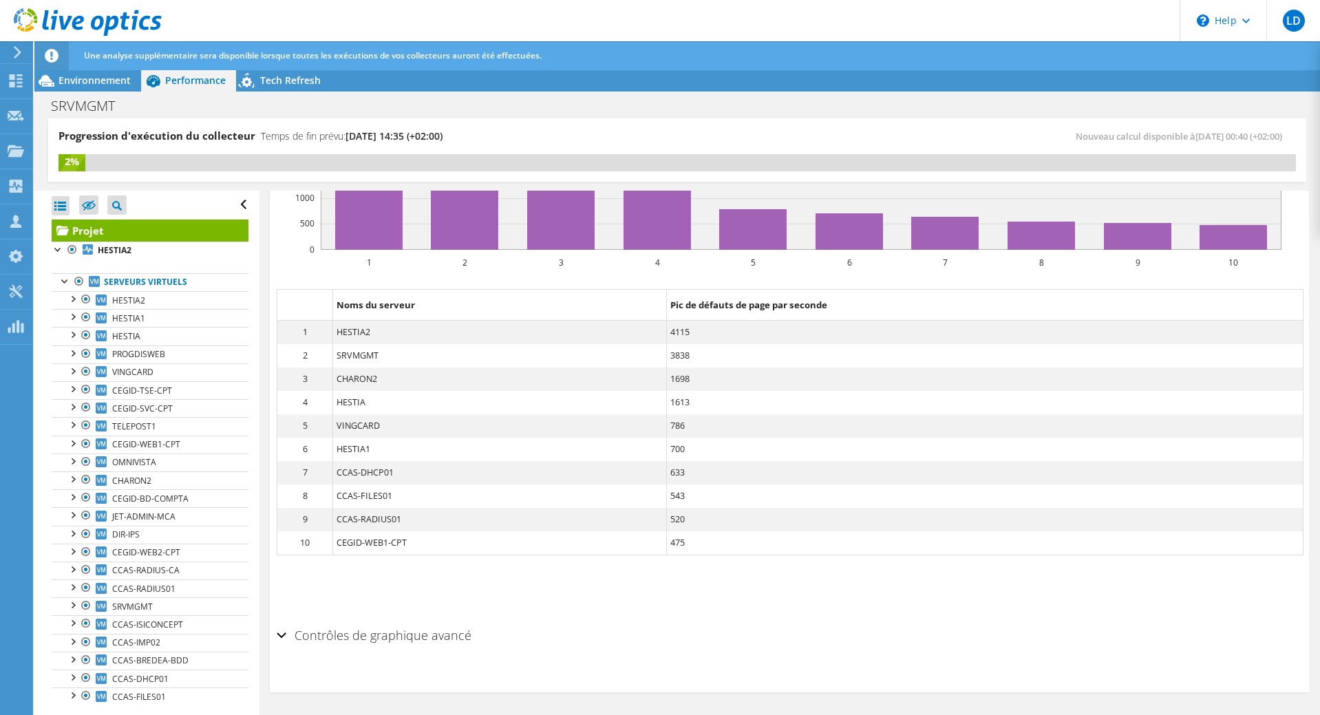
click at [281, 632] on div "Contrôles de graphique avancé" at bounding box center [789, 636] width 1025 height 30
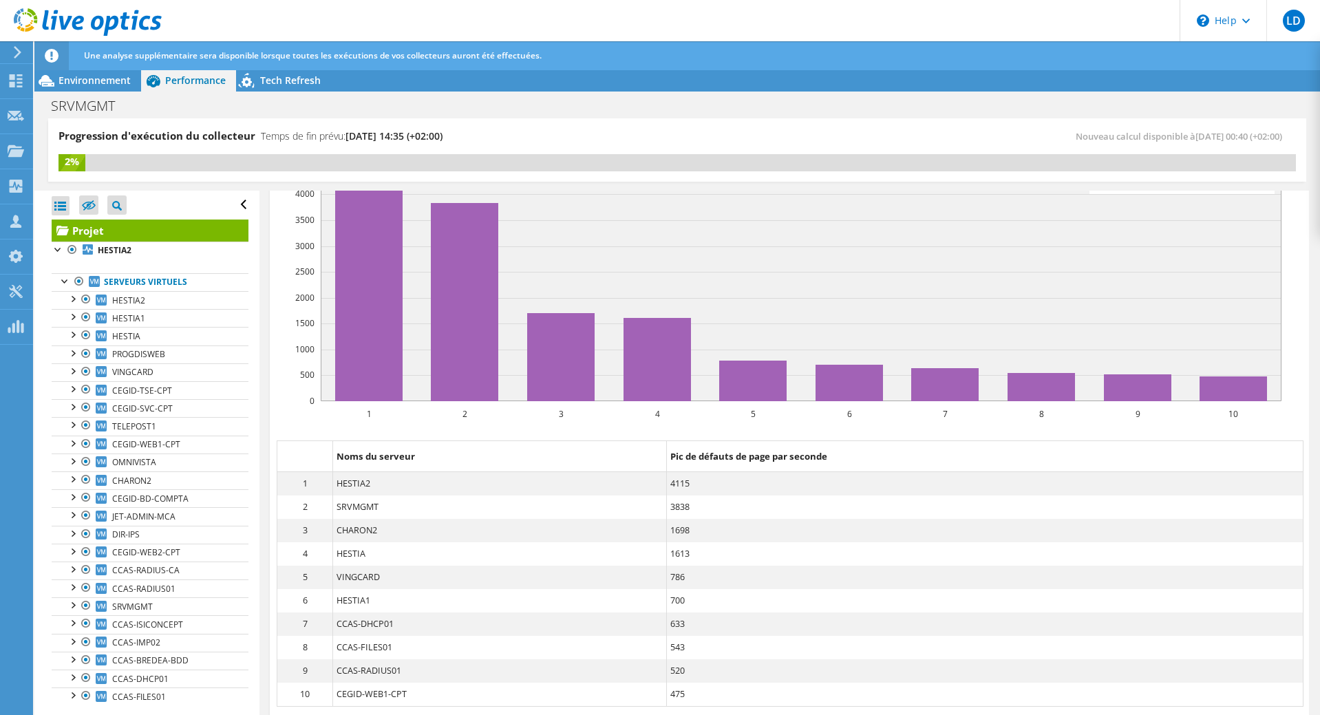
scroll to position [419, 0]
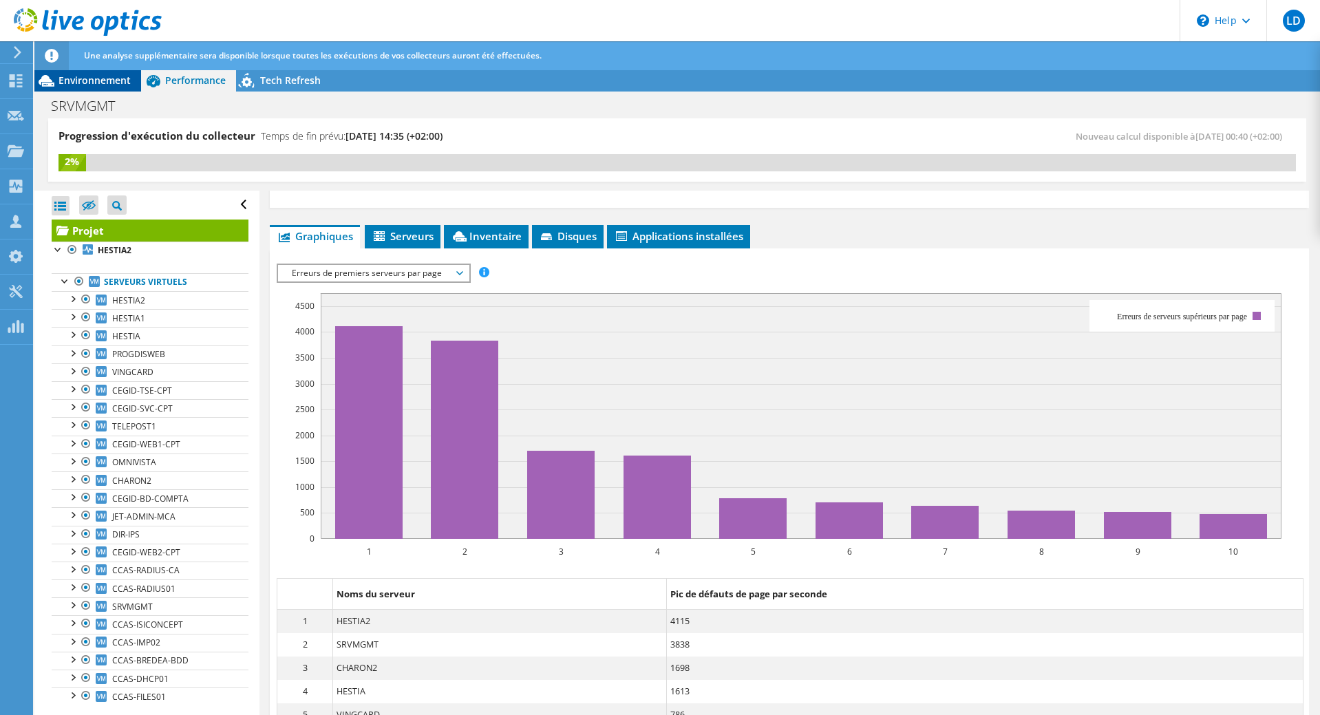
click at [74, 84] on span "Environnement" at bounding box center [94, 80] width 72 height 13
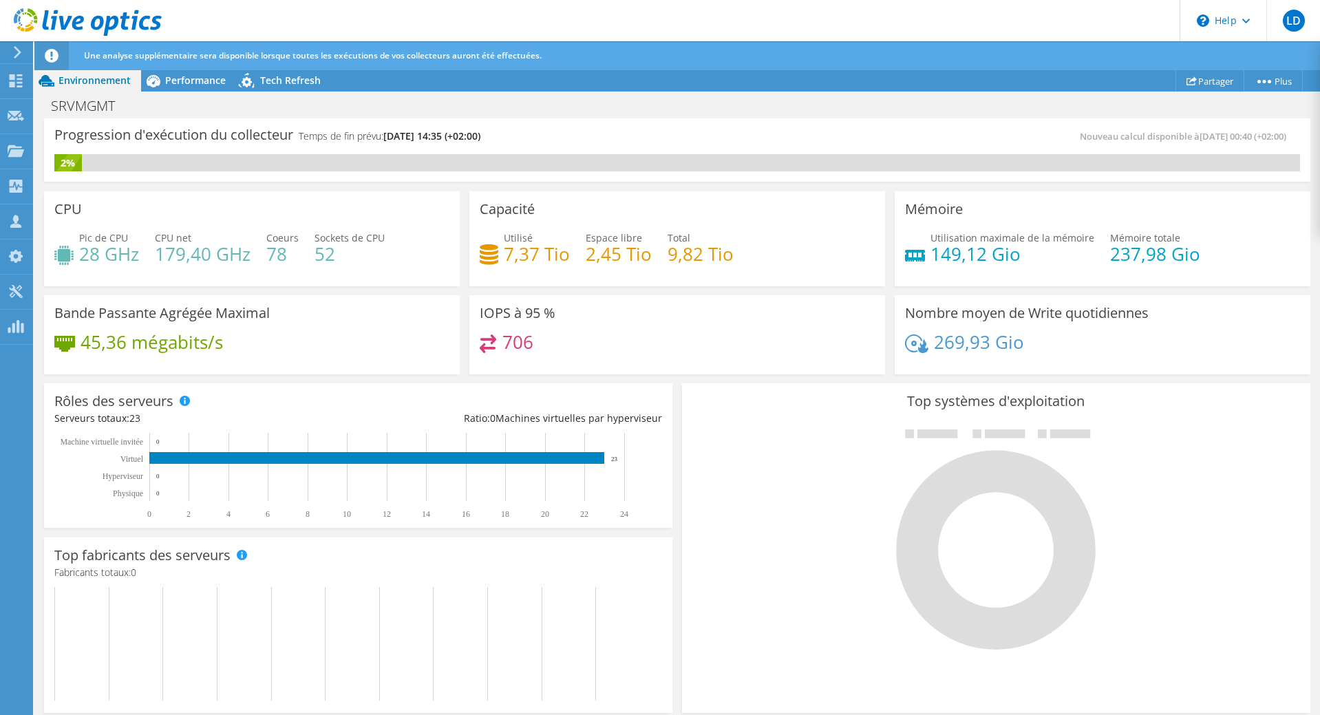
scroll to position [323, 0]
